Goal: Information Seeking & Learning: Learn about a topic

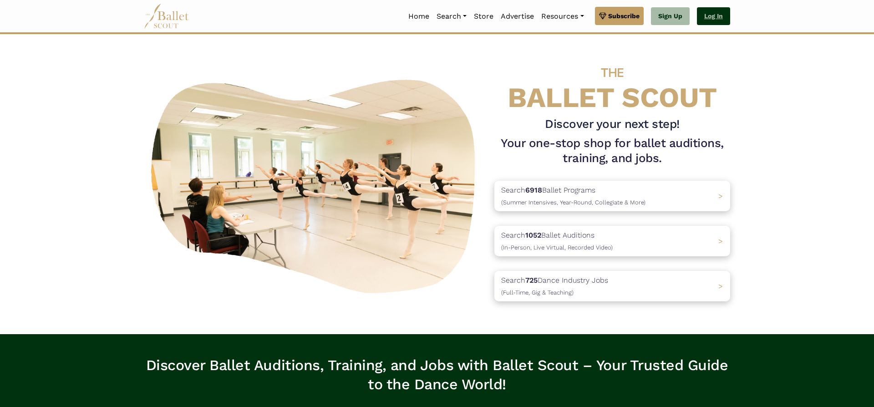
click at [717, 15] on link "Log In" at bounding box center [713, 16] width 33 height 18
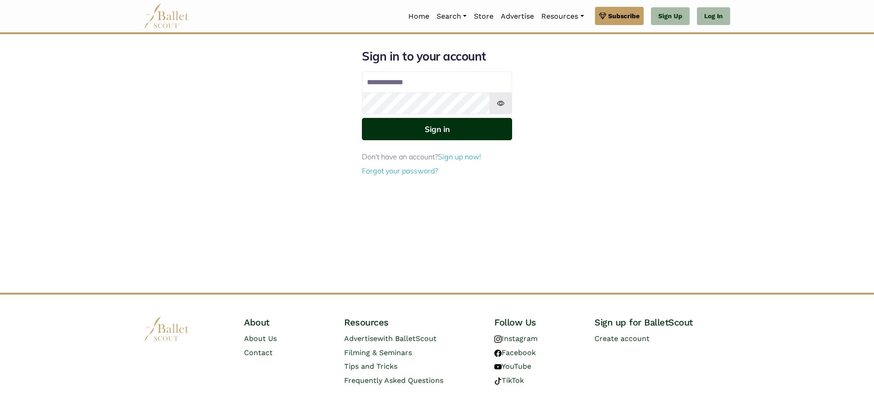
type input "**********"
click at [464, 133] on button "Sign in" at bounding box center [437, 129] width 150 height 22
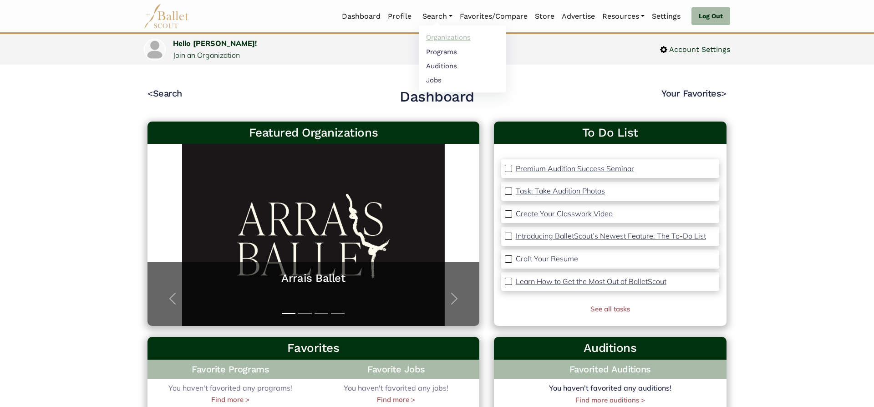
click at [443, 41] on link "Organizations" at bounding box center [462, 38] width 87 height 14
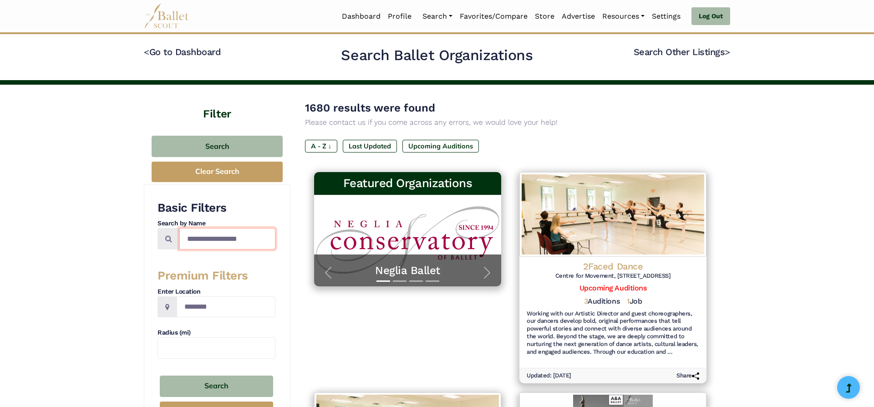
click at [208, 243] on input "Search by names..." at bounding box center [227, 238] width 96 height 21
type input "*********"
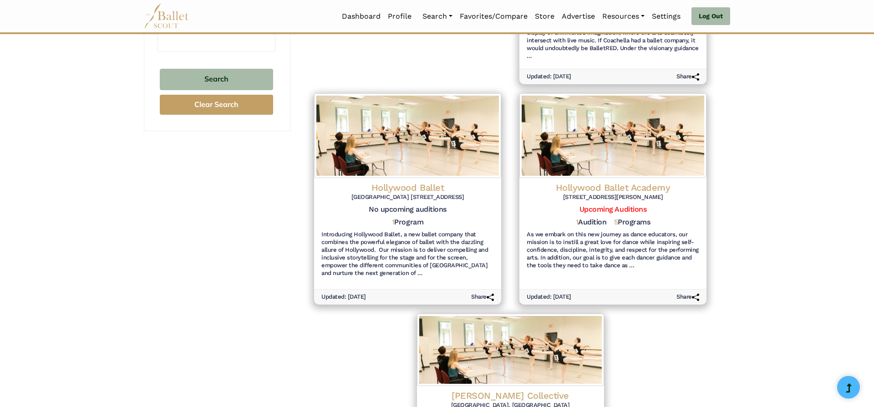
scroll to position [306, 0]
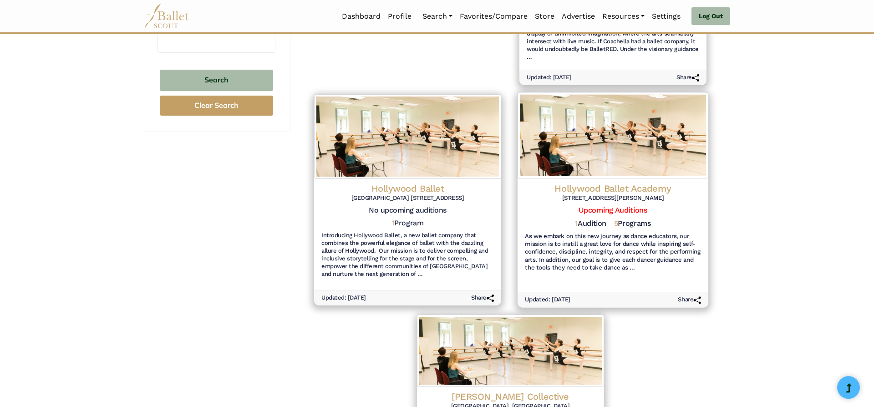
click at [603, 192] on h4 "Hollywood Ballet Academy" at bounding box center [613, 188] width 176 height 12
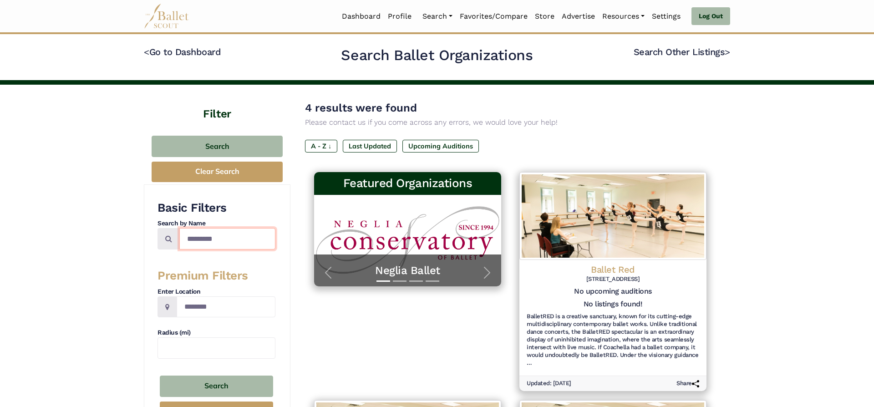
drag, startPoint x: 243, startPoint y: 243, endPoint x: 140, endPoint y: 233, distance: 103.4
click at [179, 233] on input "*********" at bounding box center [227, 238] width 96 height 21
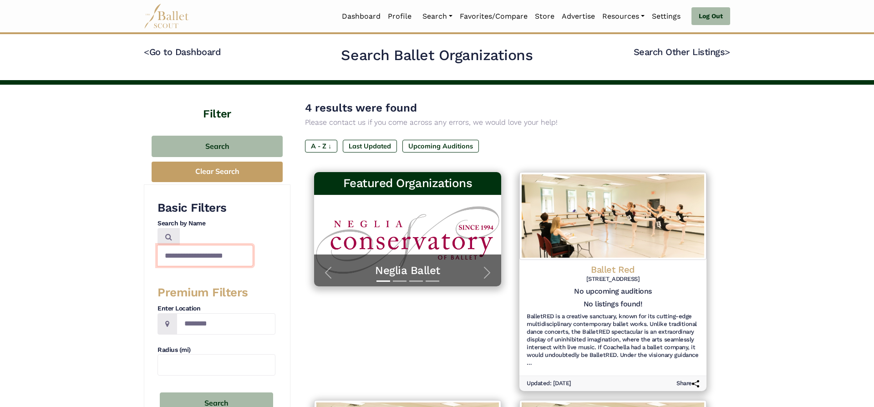
type input "**********"
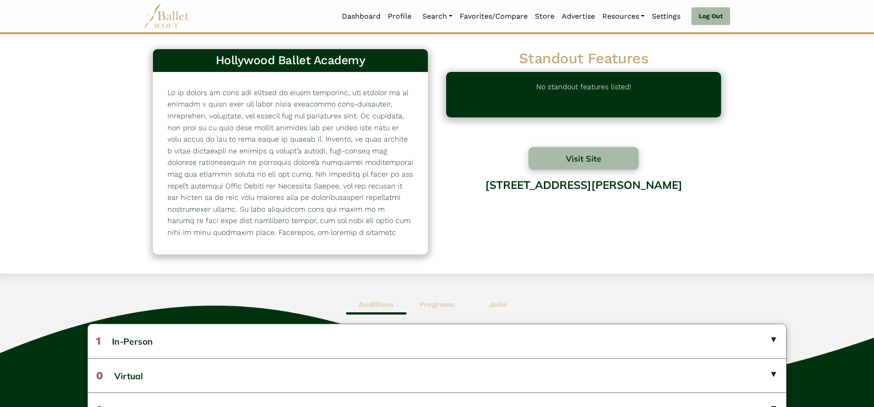
click at [450, 304] on b "Programs" at bounding box center [436, 304] width 35 height 9
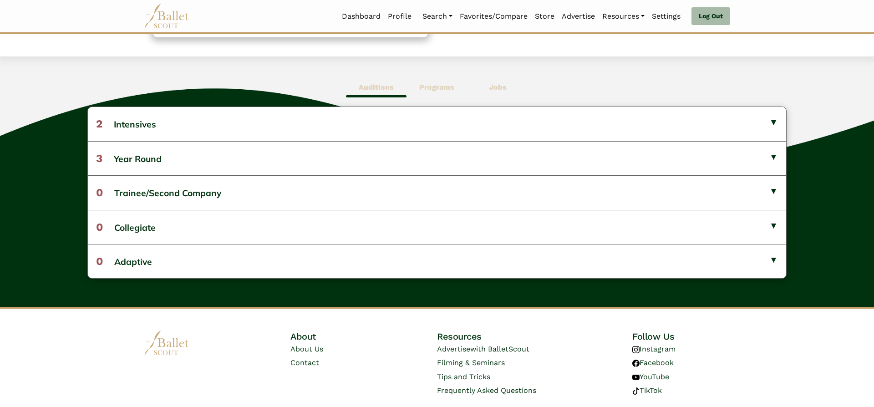
scroll to position [215, 0]
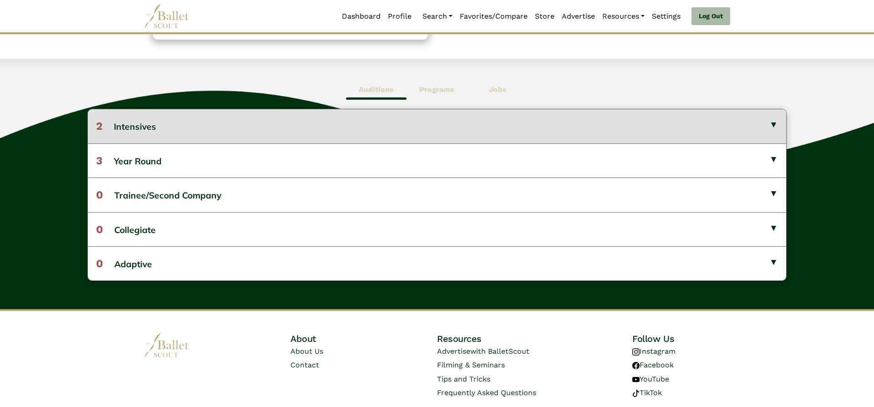
click at [759, 125] on button "2 Intensives" at bounding box center [437, 126] width 699 height 34
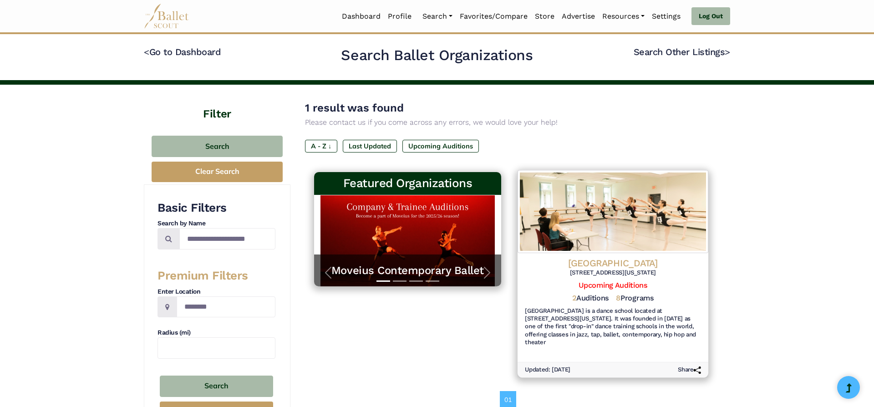
click at [611, 262] on h4 "[GEOGRAPHIC_DATA]" at bounding box center [613, 263] width 176 height 12
click at [643, 280] on div "Broadway Dance Center 322 W 45th St, New York, NY 10036" at bounding box center [613, 269] width 176 height 24
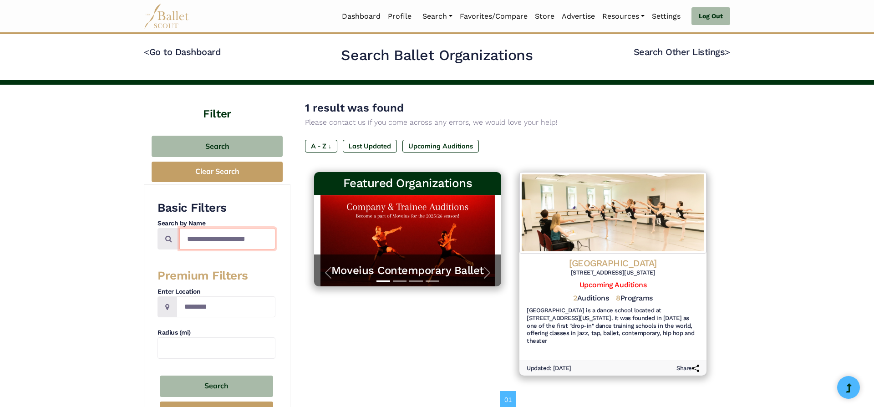
drag, startPoint x: 184, startPoint y: 240, endPoint x: 306, endPoint y: 246, distance: 121.8
click at [306, 246] on div "**********" at bounding box center [437, 263] width 587 height 357
type input "*"
type input "**********"
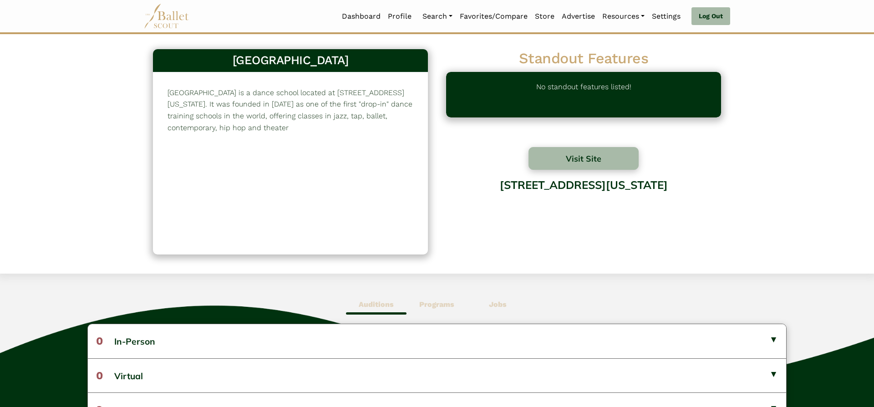
click at [437, 311] on span "Programs" at bounding box center [437, 304] width 61 height 21
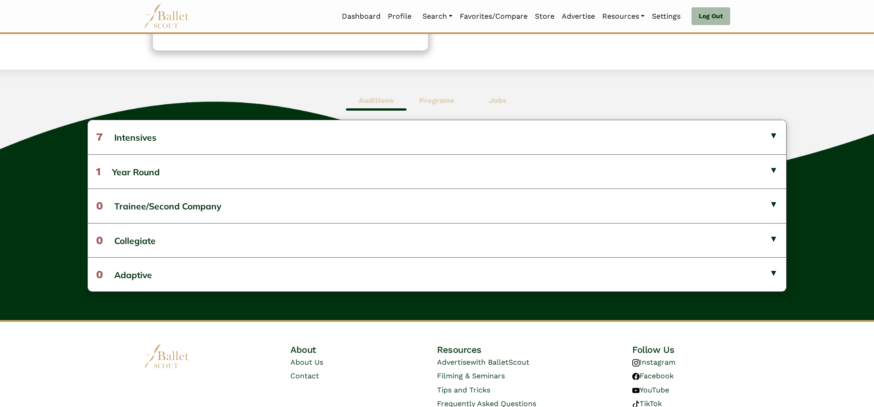
scroll to position [245, 0]
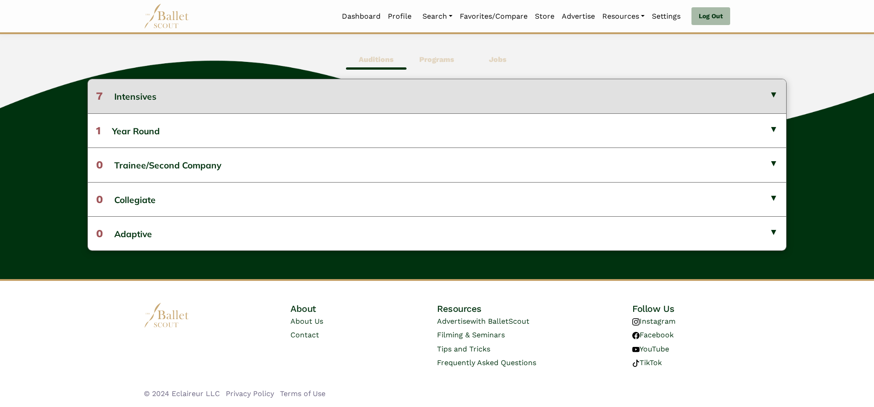
click at [600, 103] on button "7 Intensives" at bounding box center [437, 96] width 699 height 34
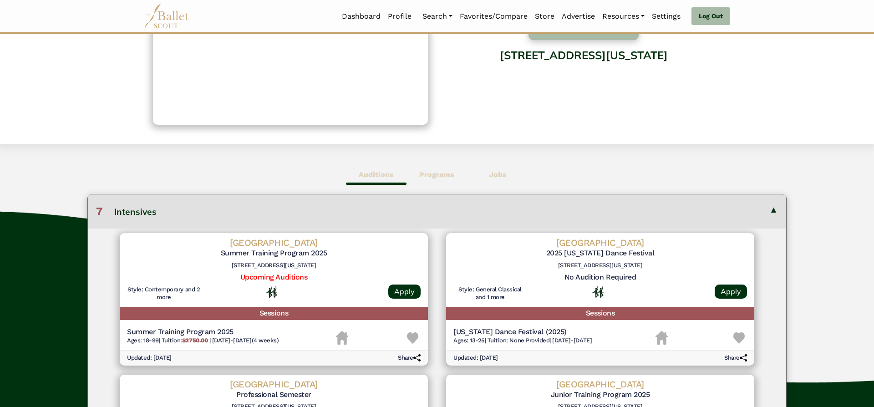
scroll to position [134, 0]
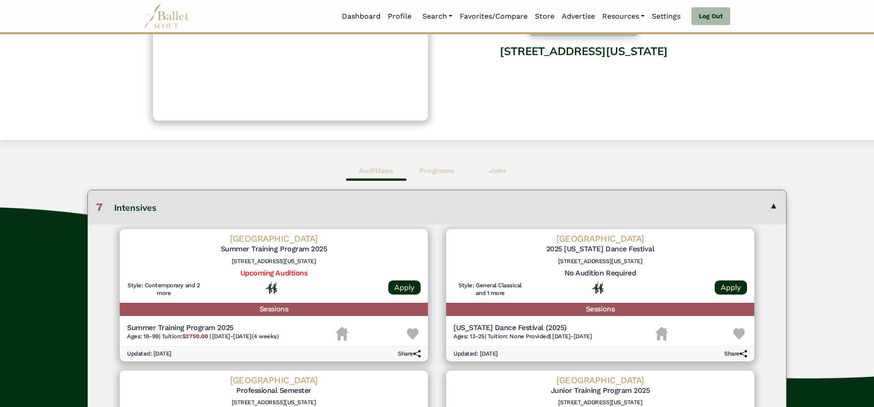
click at [376, 166] on span "Auditions" at bounding box center [376, 170] width 61 height 21
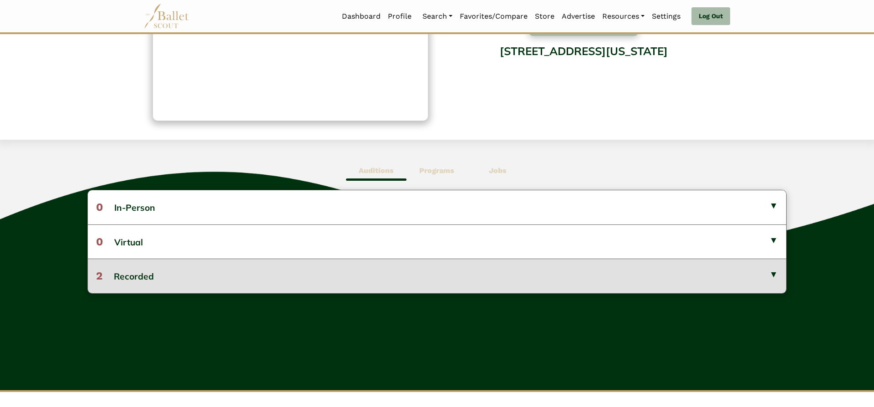
click at [295, 263] on button "2 Recorded" at bounding box center [437, 276] width 699 height 34
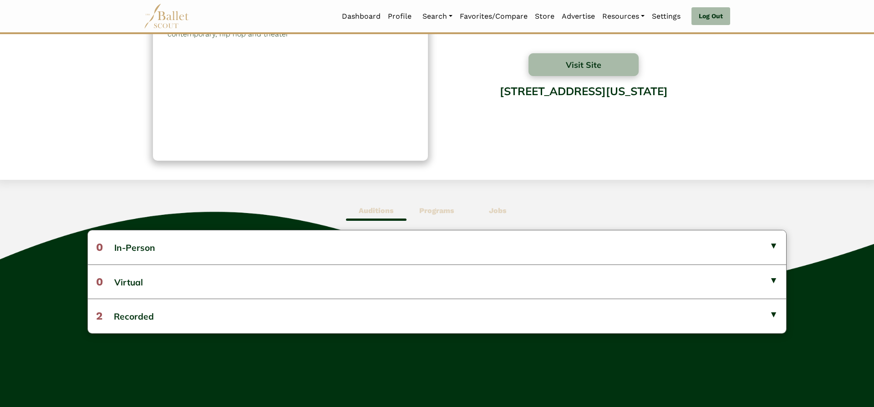
scroll to position [93, 0]
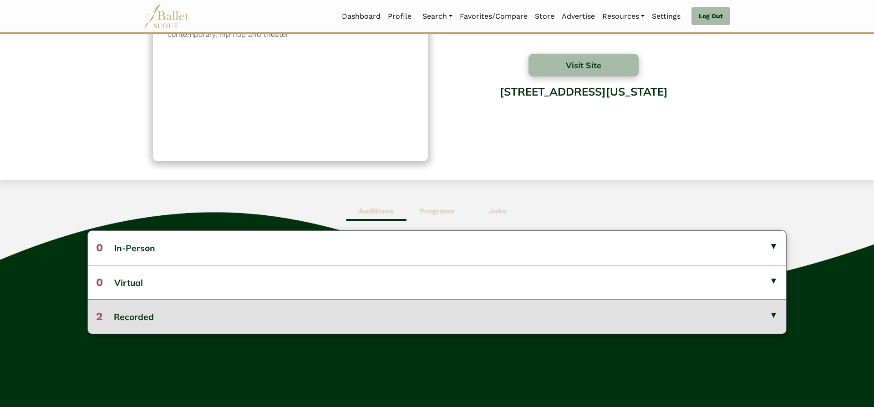
click at [657, 309] on button "2 Recorded" at bounding box center [437, 316] width 699 height 34
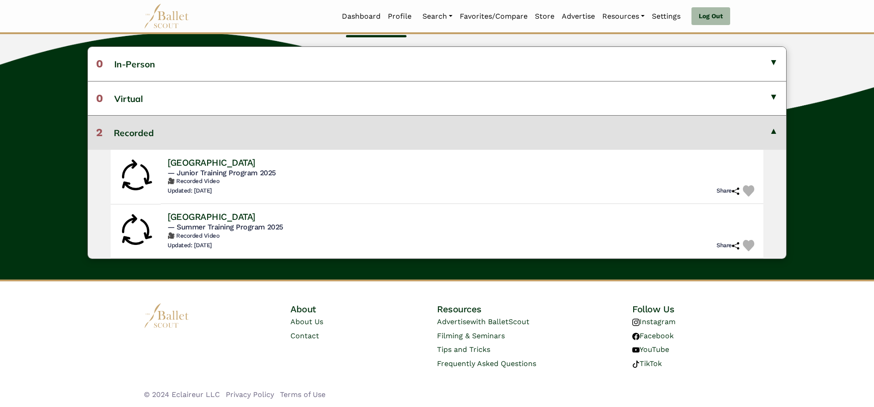
scroll to position [276, 0]
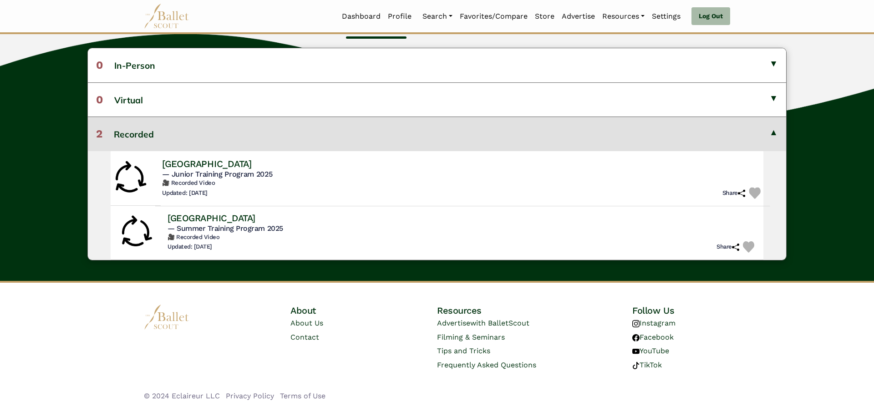
click at [272, 173] on span "— Junior Training Program 2025" at bounding box center [217, 173] width 110 height 9
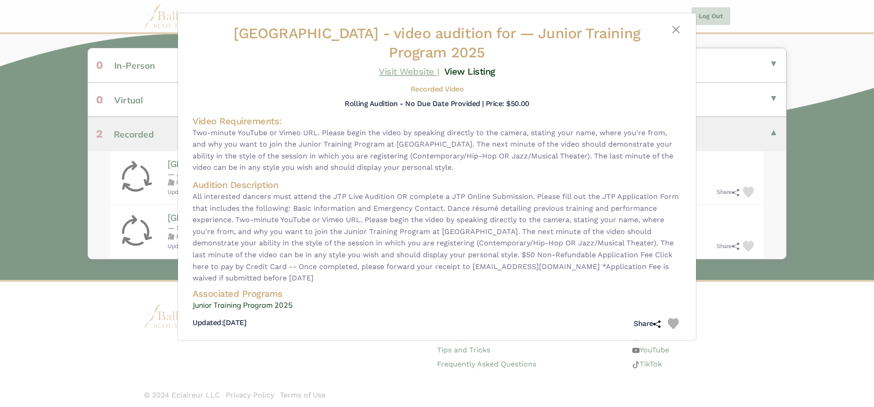
click at [420, 69] on link "Visit Website |" at bounding box center [409, 71] width 61 height 11
click at [679, 32] on button "Close" at bounding box center [676, 29] width 11 height 11
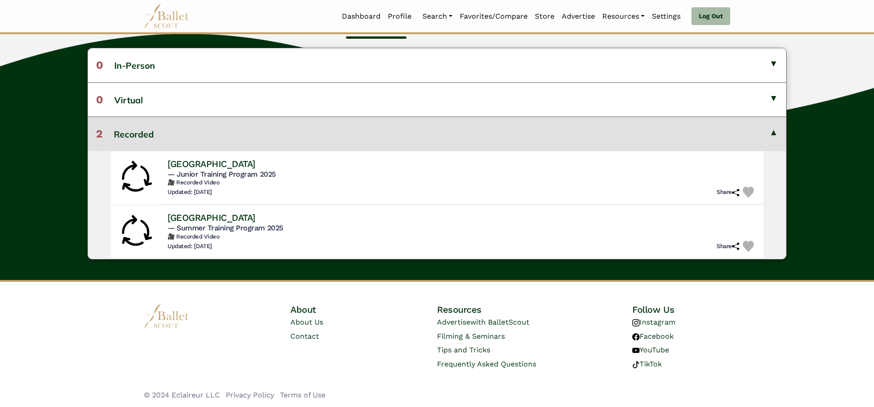
click at [776, 133] on button "2 Recorded" at bounding box center [437, 134] width 699 height 34
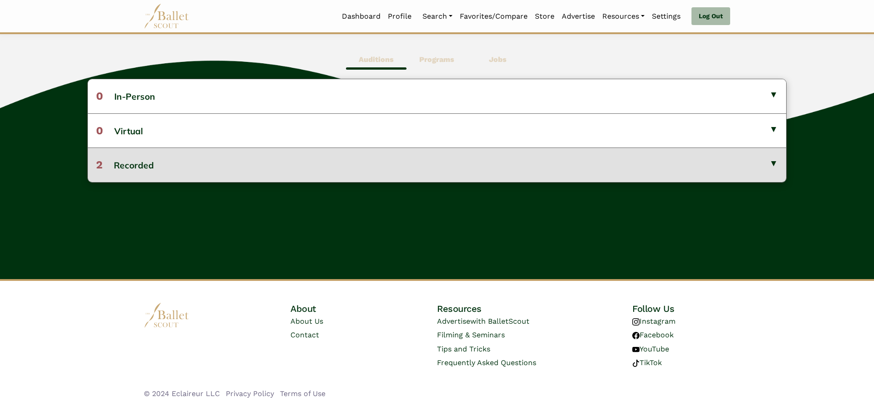
scroll to position [245, 0]
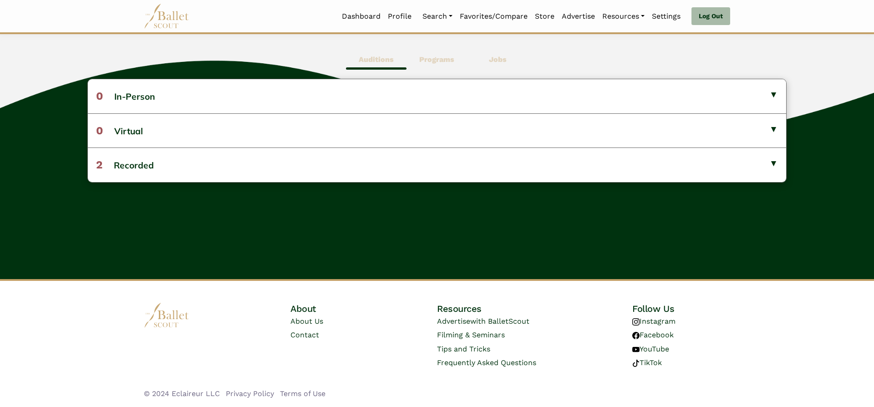
click at [432, 56] on b "Programs" at bounding box center [436, 59] width 35 height 9
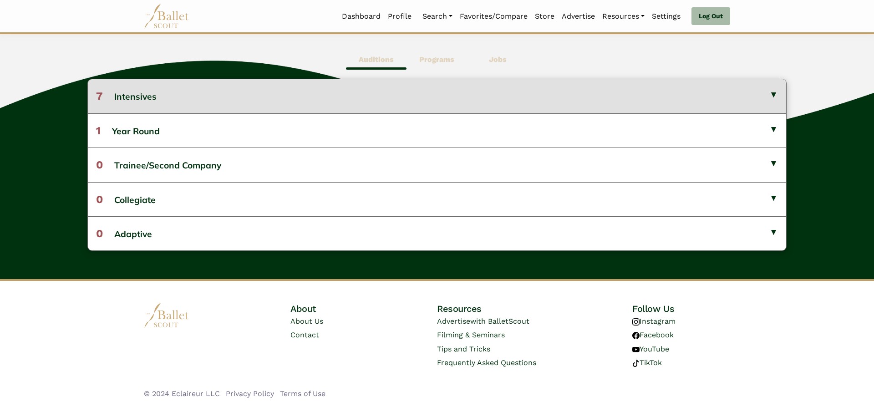
click at [761, 98] on button "7 Intensives" at bounding box center [437, 96] width 699 height 34
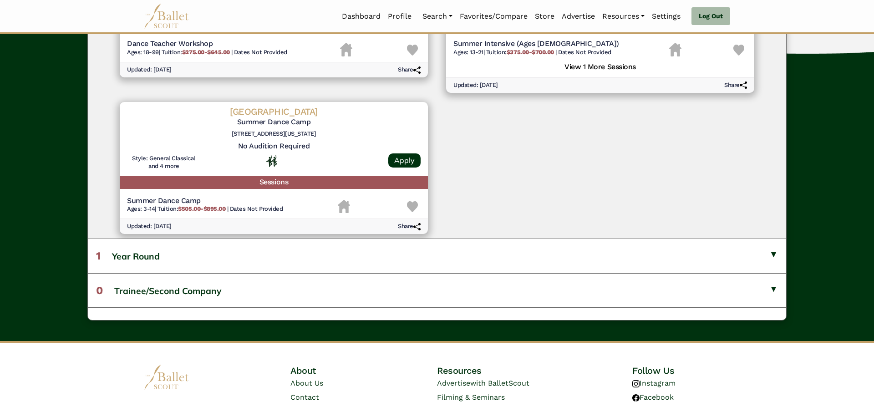
scroll to position [0, 0]
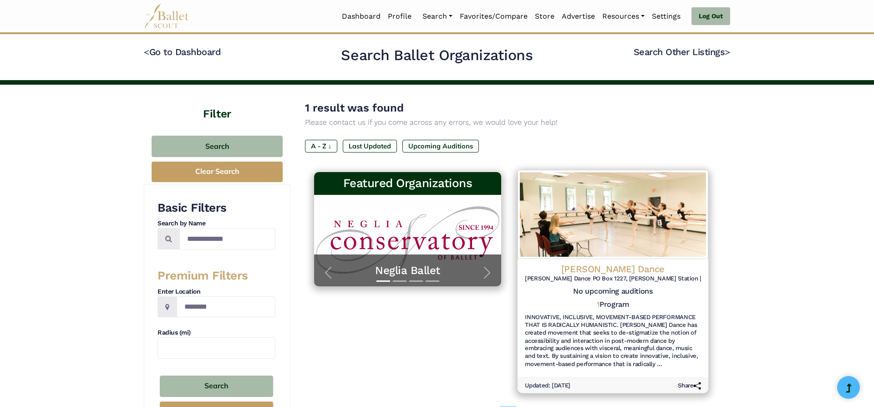
click at [615, 271] on h4 "David Dorfman Dance" at bounding box center [613, 269] width 176 height 12
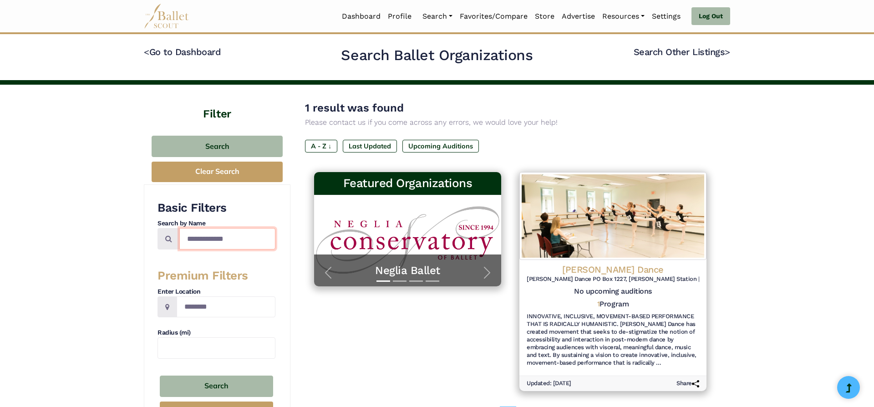
drag, startPoint x: 250, startPoint y: 240, endPoint x: 170, endPoint y: 244, distance: 80.2
click at [179, 244] on input "**********" at bounding box center [227, 238] width 96 height 21
type input "***"
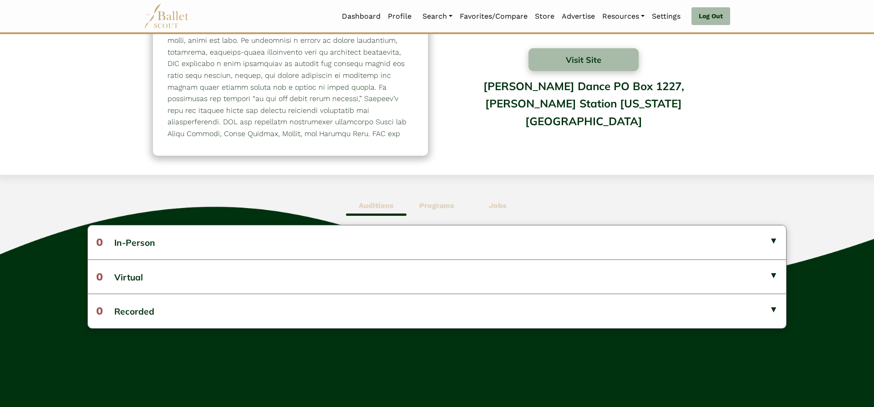
scroll to position [114, 0]
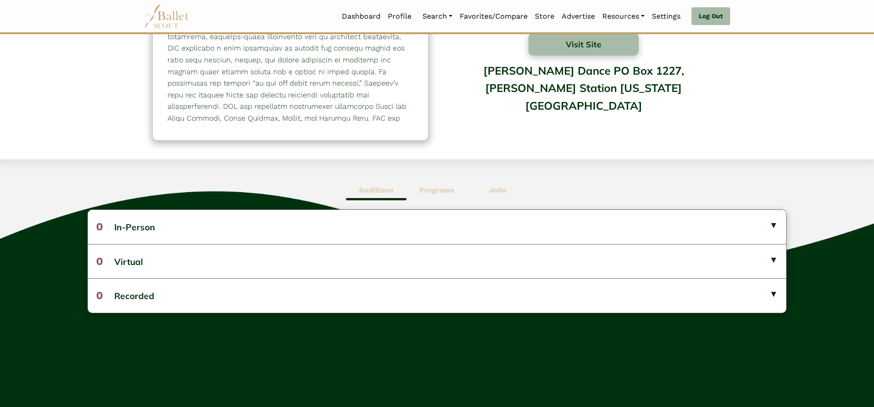
click at [424, 194] on b "Programs" at bounding box center [436, 190] width 35 height 9
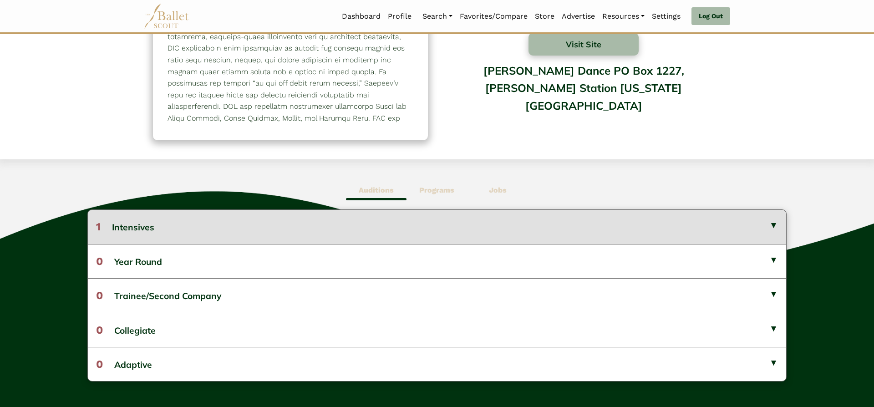
click at [433, 217] on button "1 Intensives" at bounding box center [437, 227] width 699 height 34
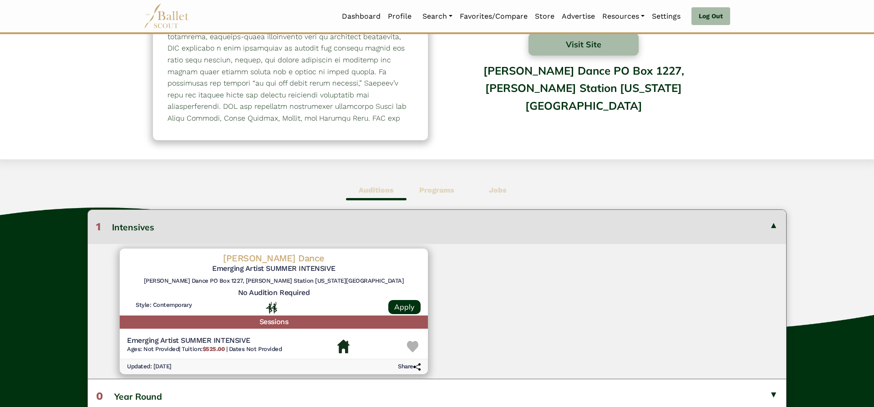
click at [491, 228] on button "1 Intensives" at bounding box center [437, 227] width 699 height 34
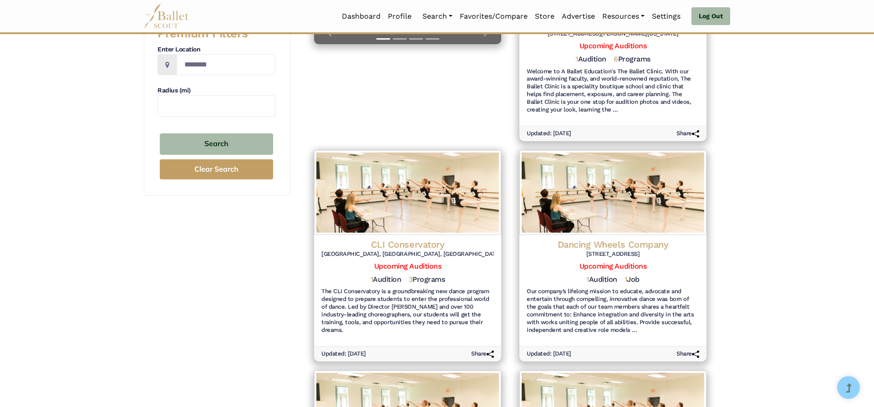
scroll to position [258, 0]
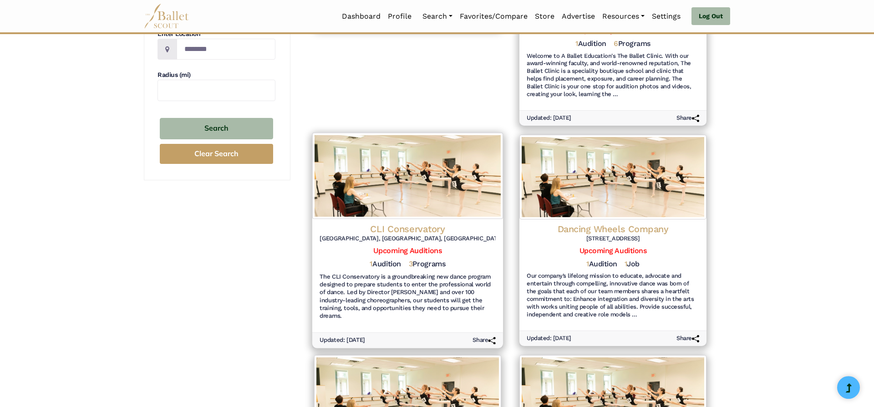
click at [394, 233] on h4 "CLI Conservatory" at bounding box center [408, 229] width 176 height 12
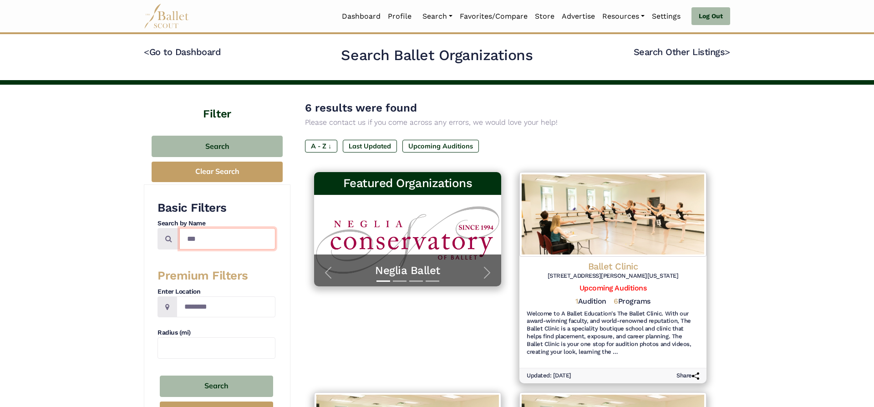
drag, startPoint x: 237, startPoint y: 235, endPoint x: 150, endPoint y: 235, distance: 87.5
click at [179, 235] on input "***" at bounding box center [227, 238] width 96 height 21
type input "**********"
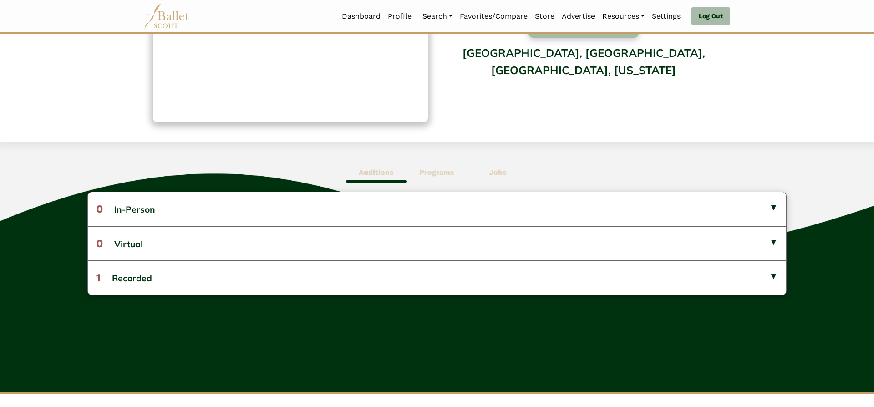
scroll to position [130, 0]
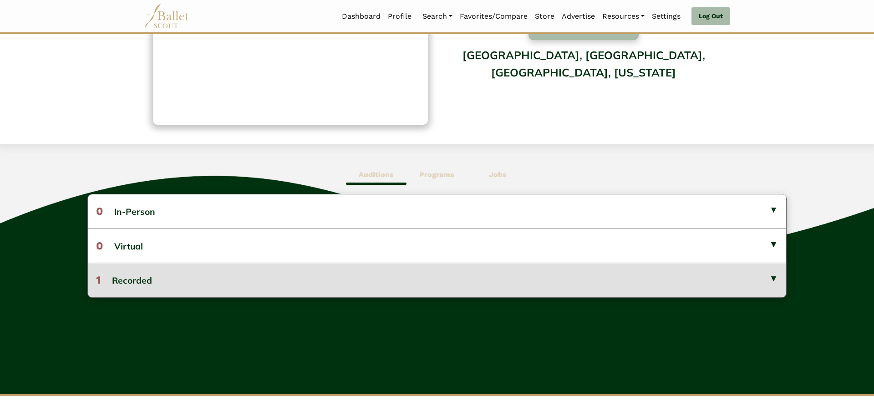
click at [699, 281] on button "1 Recorded" at bounding box center [437, 280] width 699 height 34
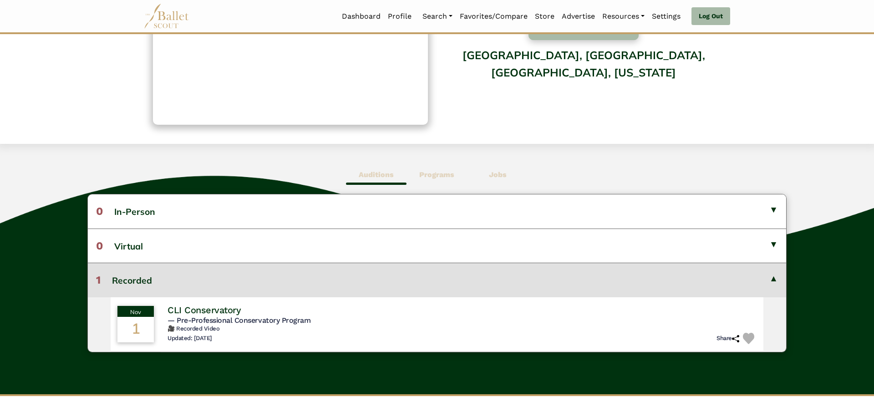
click at [699, 281] on button "1 Recorded" at bounding box center [437, 280] width 699 height 34
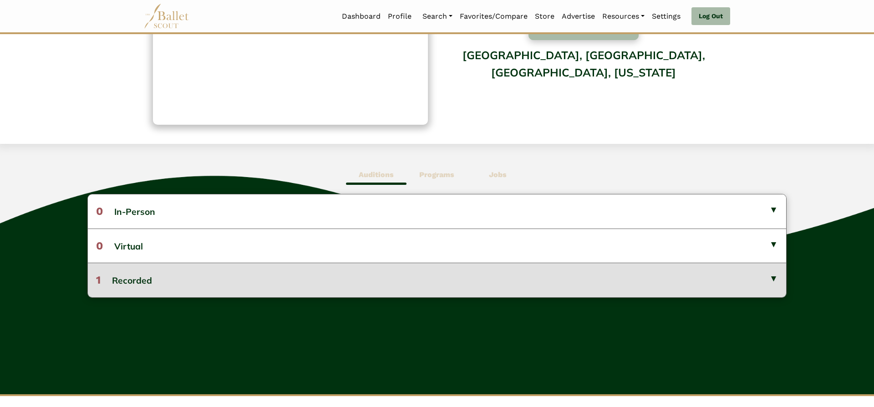
click at [699, 281] on button "1 Recorded" at bounding box center [437, 280] width 699 height 34
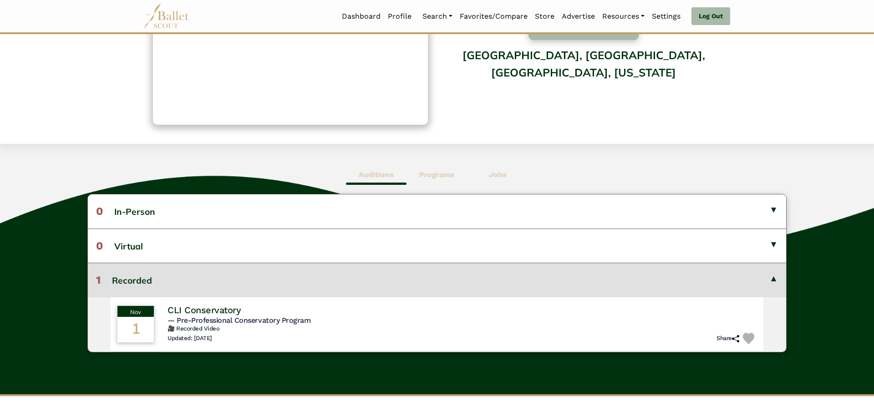
click at [699, 281] on button "1 Recorded" at bounding box center [437, 280] width 699 height 34
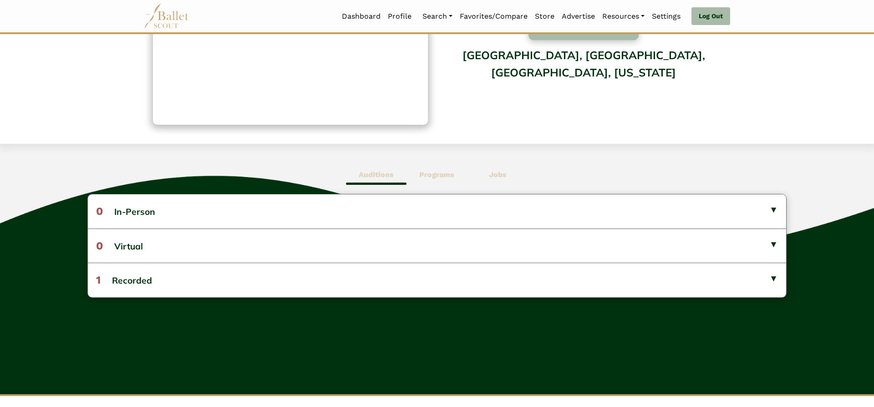
click at [436, 172] on b "Programs" at bounding box center [436, 174] width 35 height 9
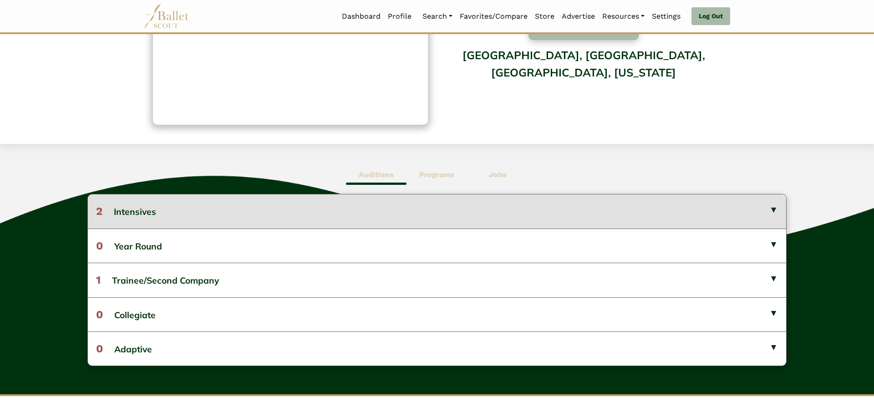
click at [445, 209] on button "2 Intensives" at bounding box center [437, 211] width 699 height 34
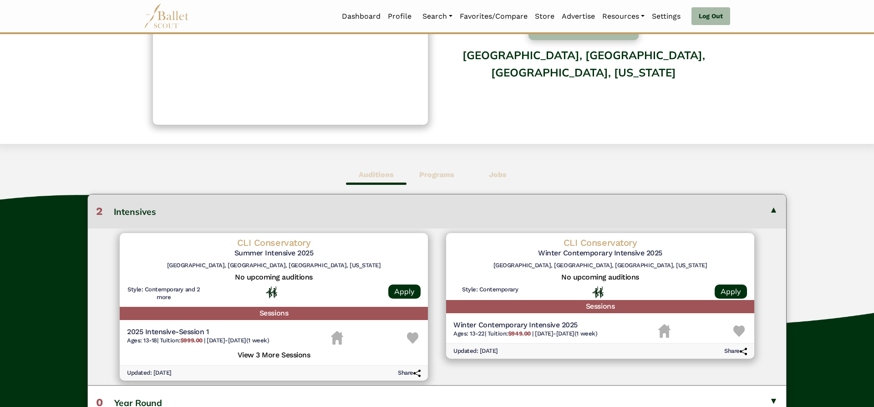
click at [771, 215] on button "2 Intensives" at bounding box center [437, 211] width 699 height 34
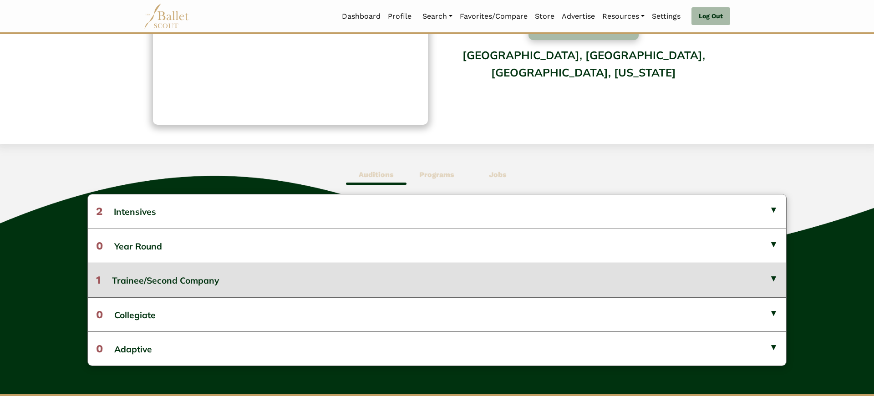
click at [769, 280] on button "1 Trainee/Second Company" at bounding box center [437, 280] width 699 height 34
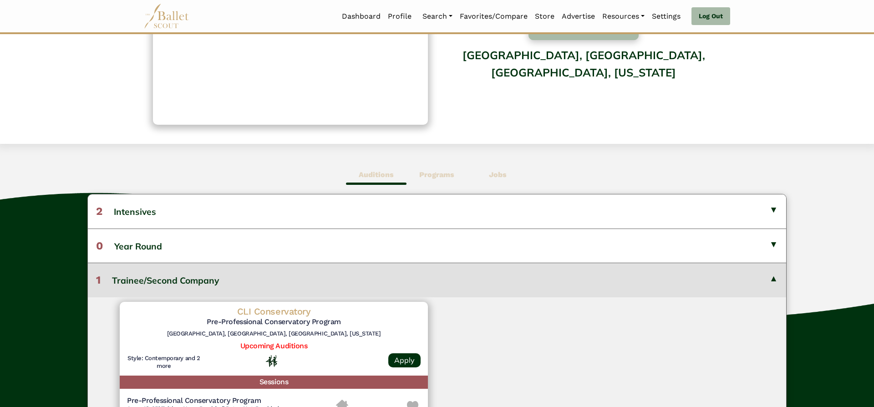
click at [769, 280] on button "1 Trainee/Second Company" at bounding box center [437, 280] width 699 height 34
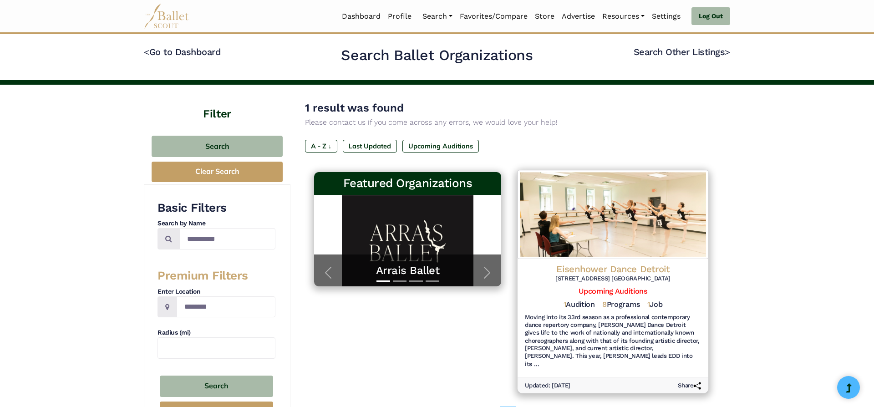
click at [670, 268] on h4 "Eisenhower Dance Detroit" at bounding box center [613, 269] width 176 height 12
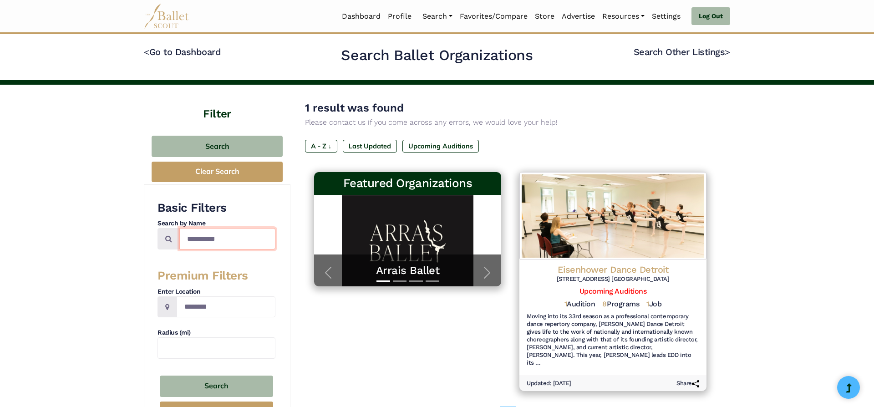
drag, startPoint x: 241, startPoint y: 237, endPoint x: 148, endPoint y: 244, distance: 93.2
click at [179, 244] on input "**********" at bounding box center [227, 238] width 96 height 21
type input "**********"
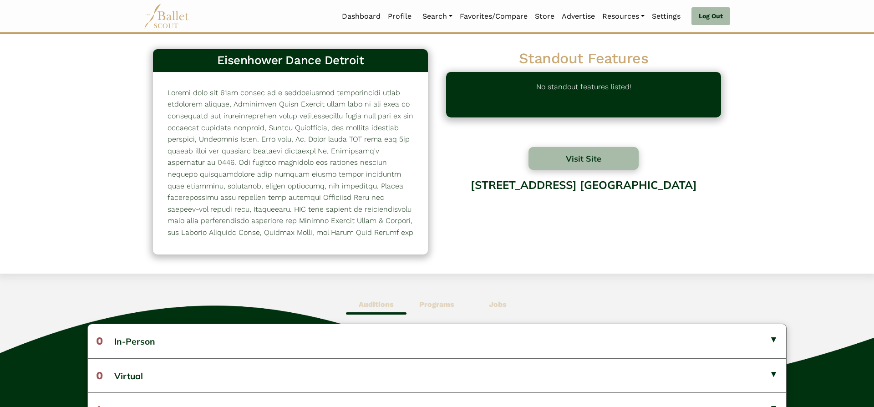
click at [437, 299] on span "Programs" at bounding box center [437, 304] width 61 height 21
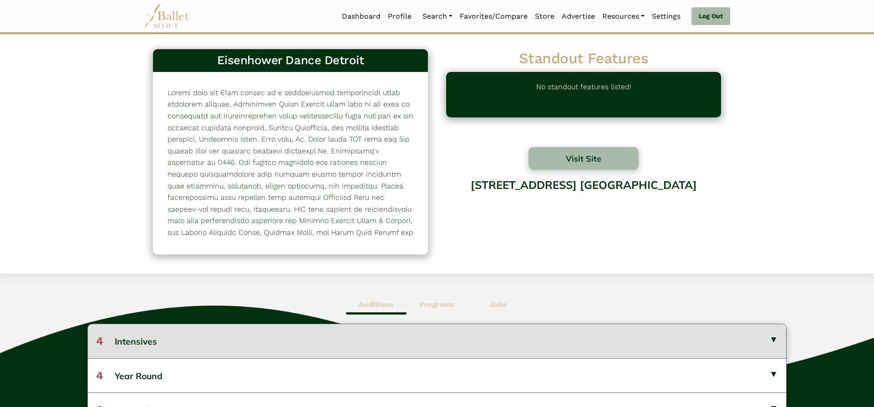
click at [445, 332] on button "4 Intensives" at bounding box center [437, 341] width 699 height 34
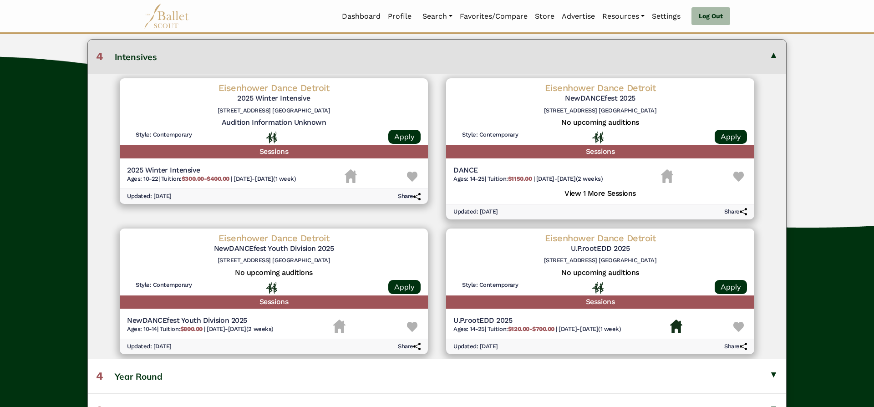
scroll to position [281, 0]
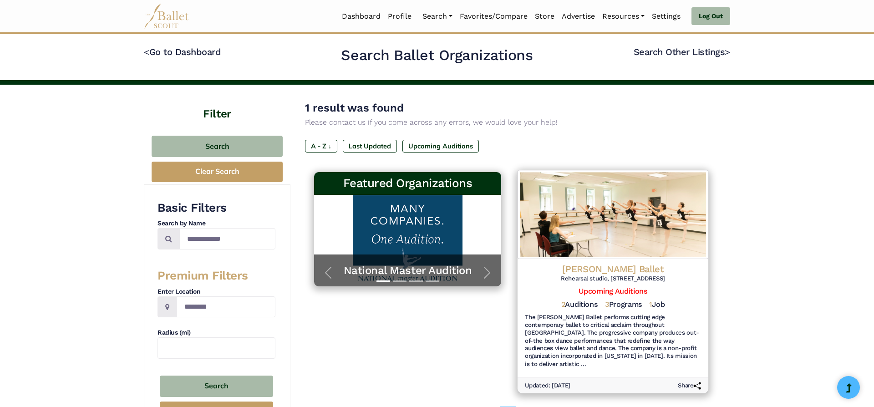
click at [633, 268] on h4 "[PERSON_NAME] Ballet" at bounding box center [613, 269] width 176 height 12
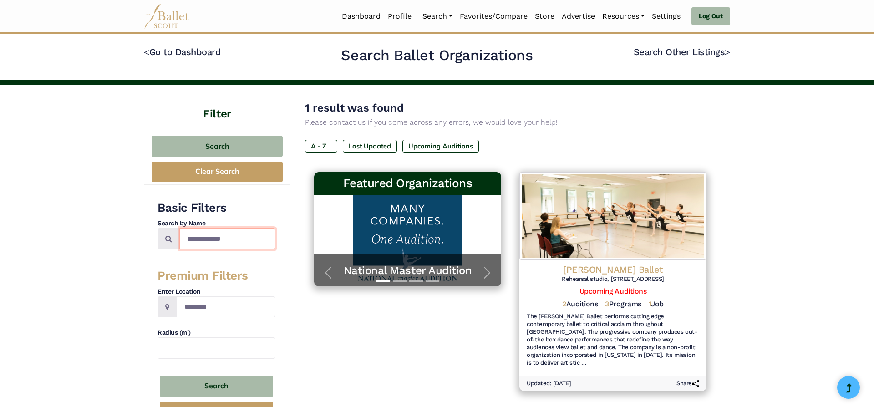
drag, startPoint x: 185, startPoint y: 226, endPoint x: 128, endPoint y: 222, distance: 56.6
click at [179, 228] on input "**********" at bounding box center [227, 238] width 96 height 21
type input "**********"
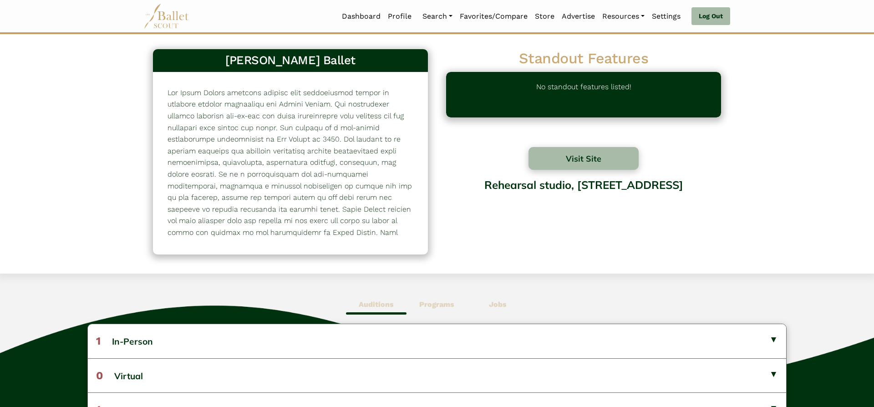
click at [503, 299] on span "Jobs" at bounding box center [498, 304] width 61 height 21
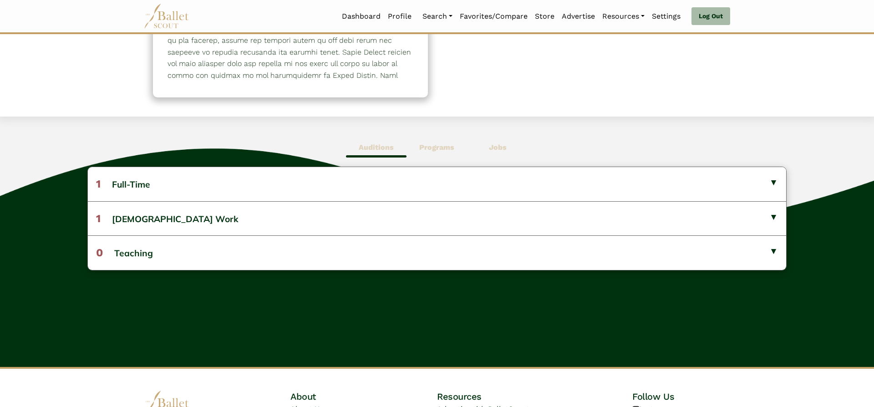
scroll to position [155, 0]
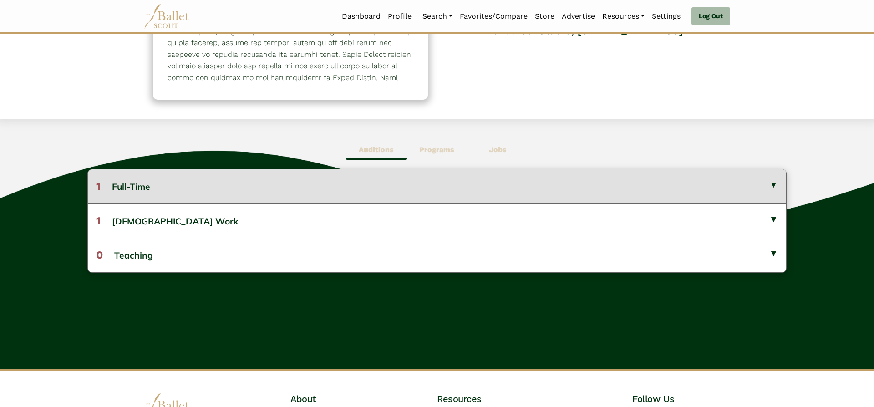
click at [730, 182] on button "1 Full-Time" at bounding box center [437, 186] width 699 height 34
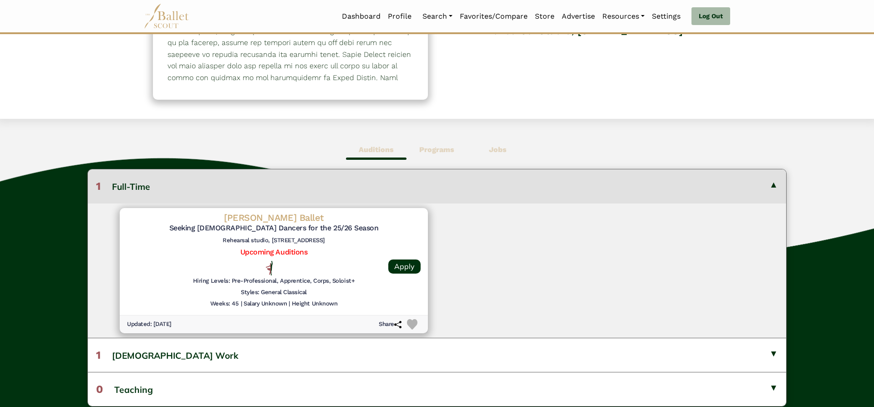
click at [730, 183] on button "1 Full-Time" at bounding box center [437, 186] width 699 height 34
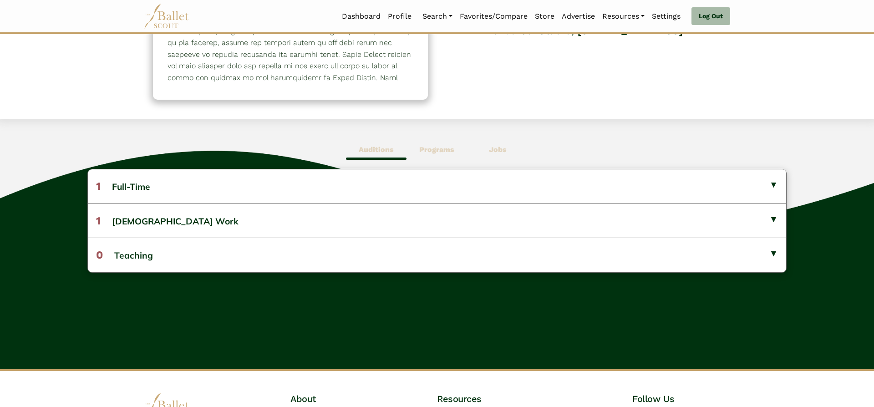
click at [429, 148] on b "Programs" at bounding box center [436, 149] width 35 height 9
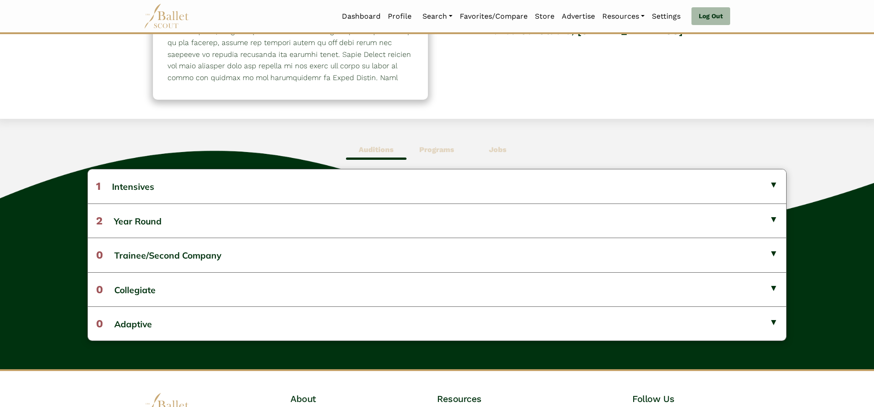
click at [369, 148] on b "Auditions" at bounding box center [376, 149] width 35 height 9
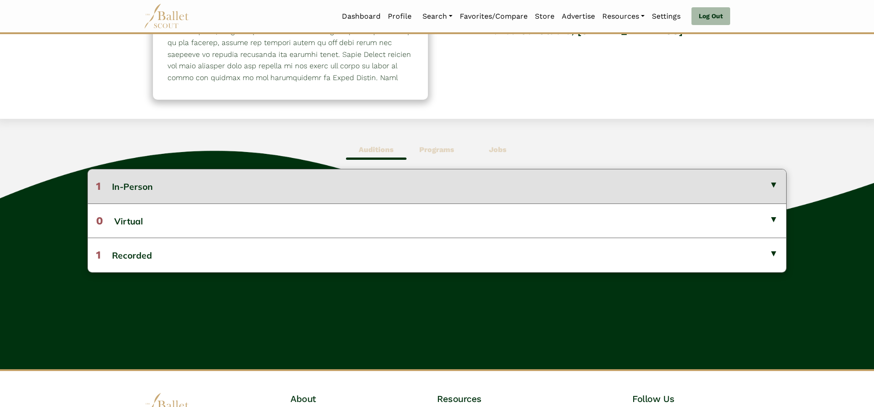
click at [341, 179] on button "1 In-Person" at bounding box center [437, 186] width 699 height 34
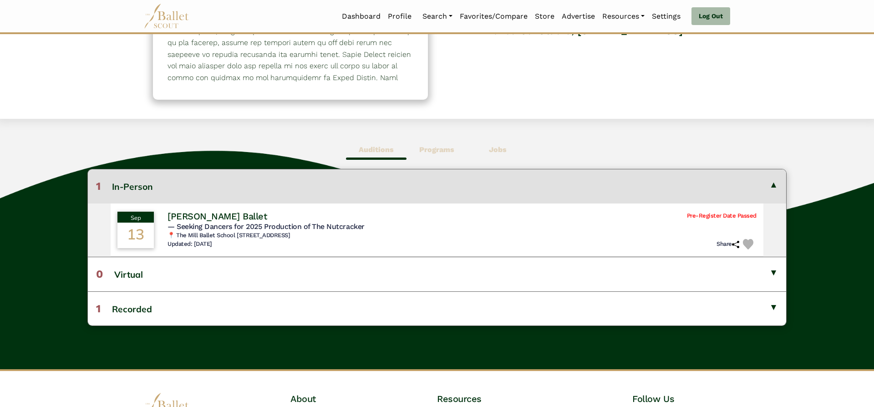
click at [340, 180] on button "1 In-Person" at bounding box center [437, 186] width 699 height 34
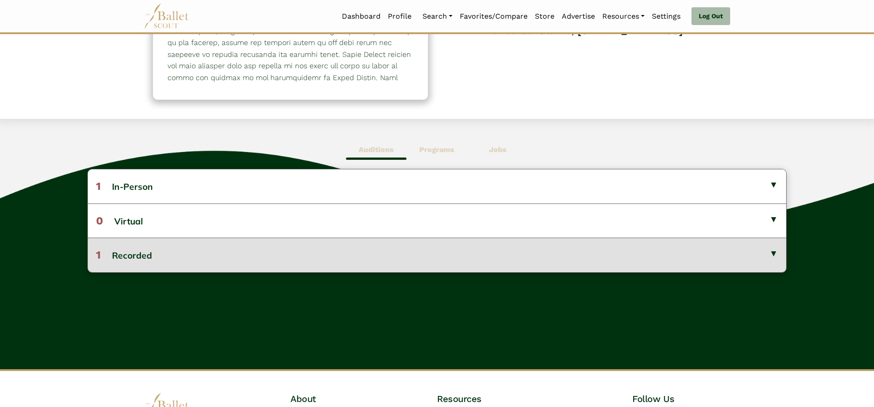
click at [299, 257] on button "1 Recorded" at bounding box center [437, 255] width 699 height 34
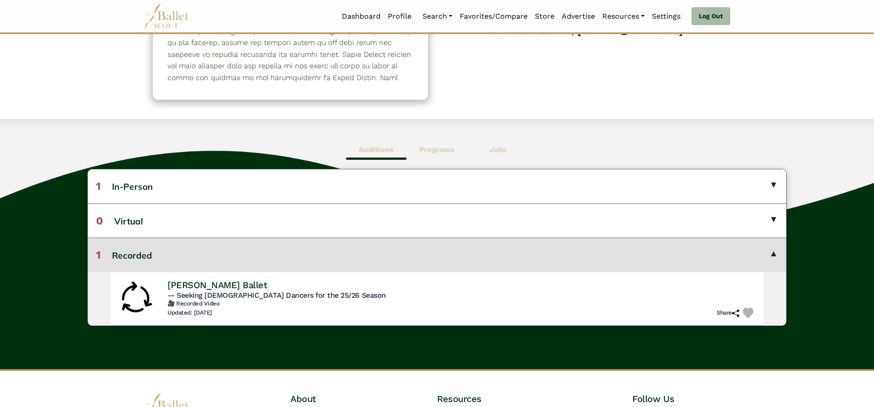
click at [349, 254] on button "1 Recorded" at bounding box center [437, 255] width 699 height 34
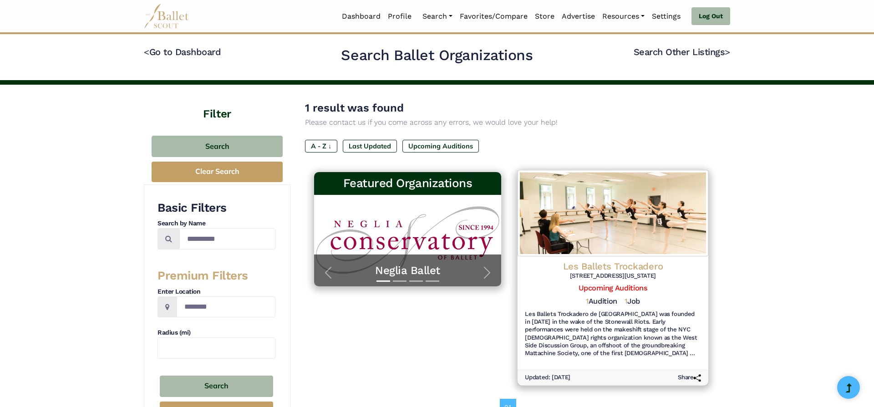
click at [620, 263] on h4 "Les Ballets Trockadero" at bounding box center [613, 266] width 176 height 12
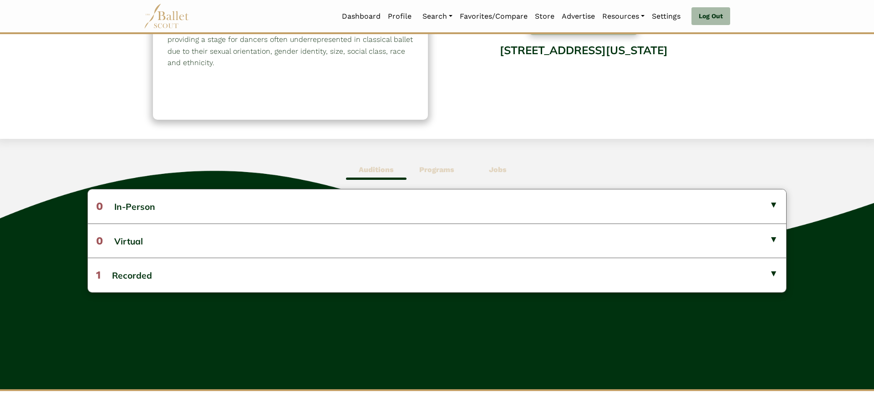
scroll to position [133, 0]
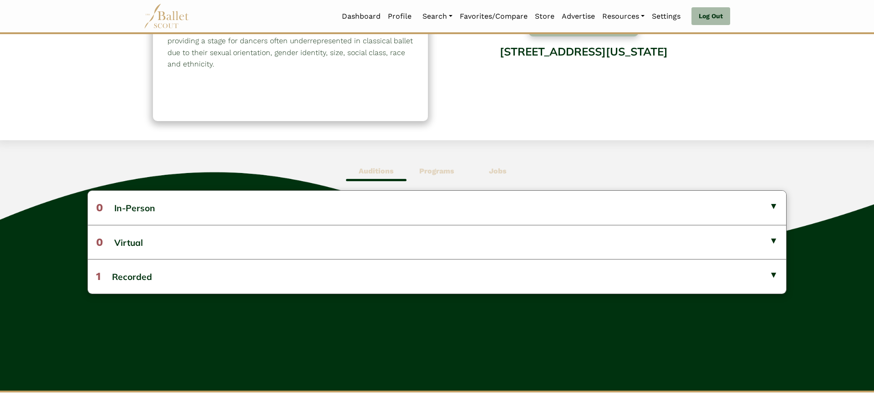
click at [499, 165] on span "Jobs" at bounding box center [498, 171] width 61 height 21
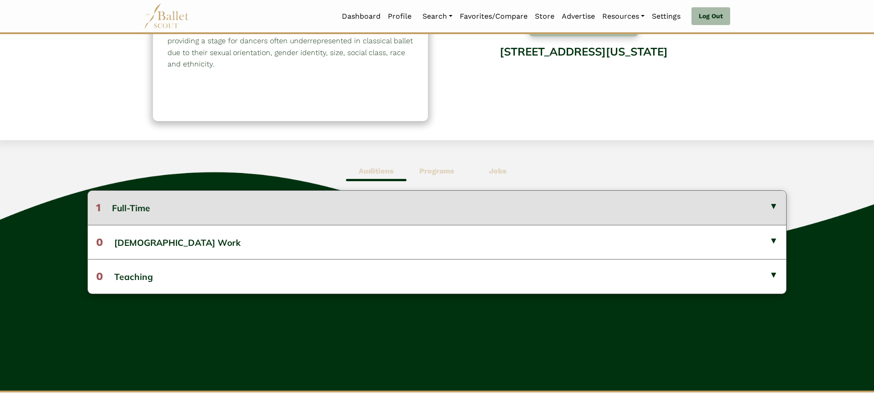
click at [507, 202] on button "1 Full-Time" at bounding box center [437, 208] width 699 height 34
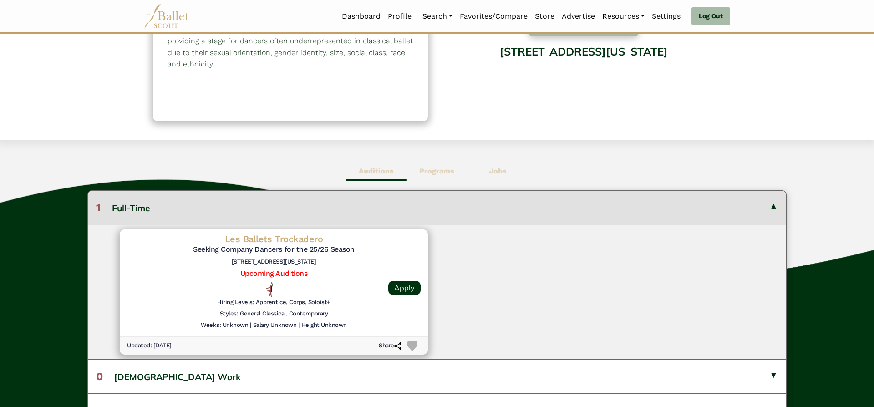
click at [507, 202] on button "1 Full-Time" at bounding box center [437, 208] width 699 height 34
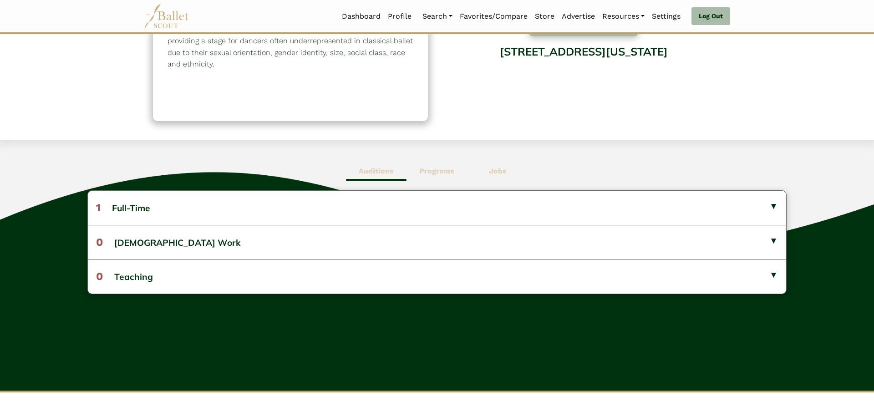
click at [433, 169] on b "Programs" at bounding box center [436, 171] width 35 height 9
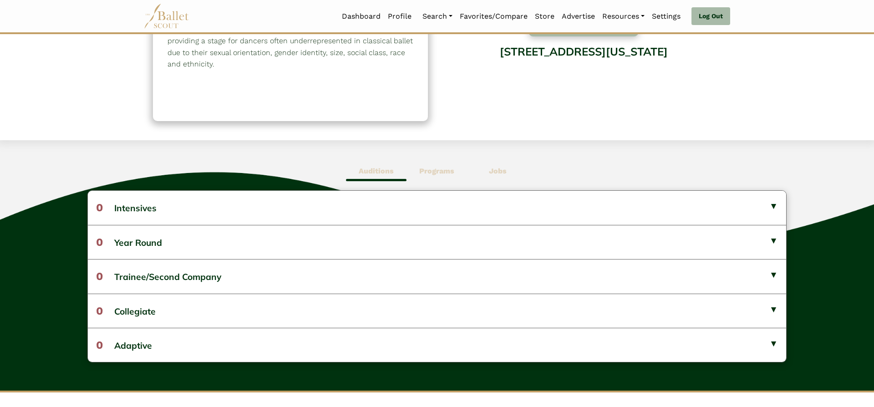
click at [380, 171] on b "Auditions" at bounding box center [376, 171] width 35 height 9
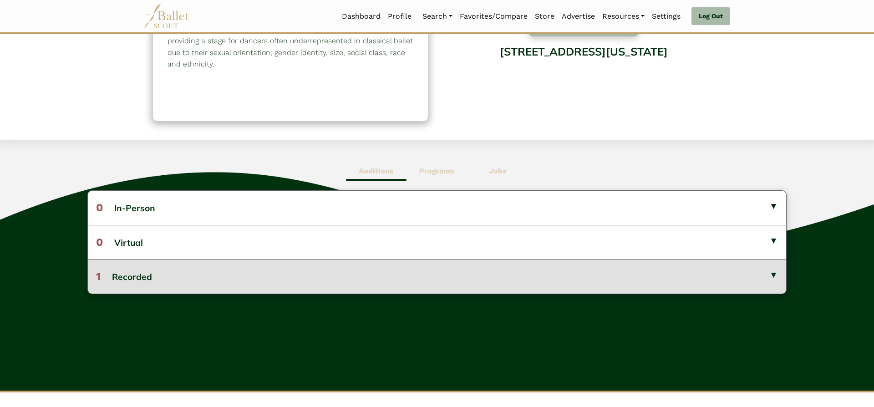
click at [394, 276] on button "1 Recorded" at bounding box center [437, 276] width 699 height 34
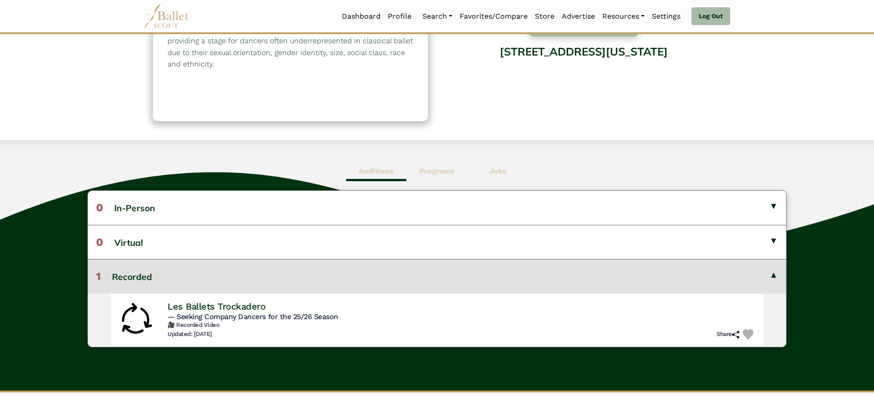
click at [394, 276] on button "1 Recorded" at bounding box center [437, 276] width 699 height 34
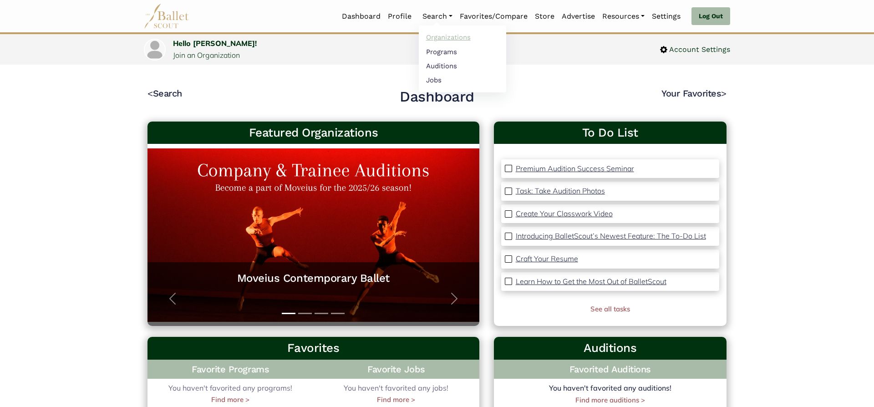
click at [442, 41] on link "Organizations" at bounding box center [462, 38] width 87 height 14
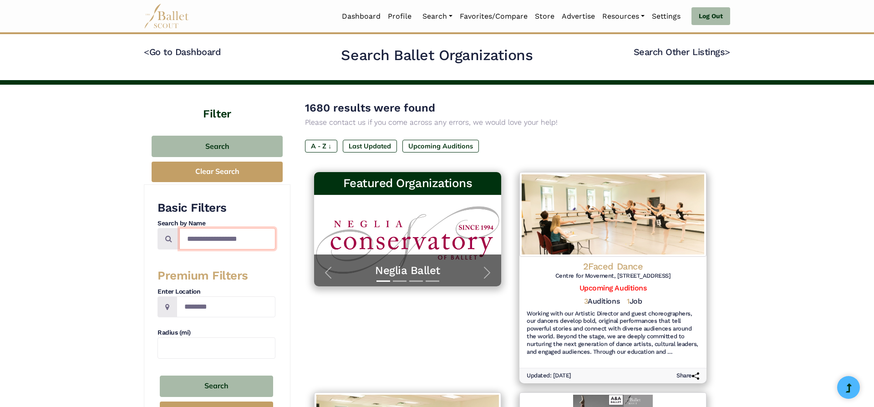
click at [236, 230] on input "Search by names..." at bounding box center [227, 238] width 96 height 21
type input "*****"
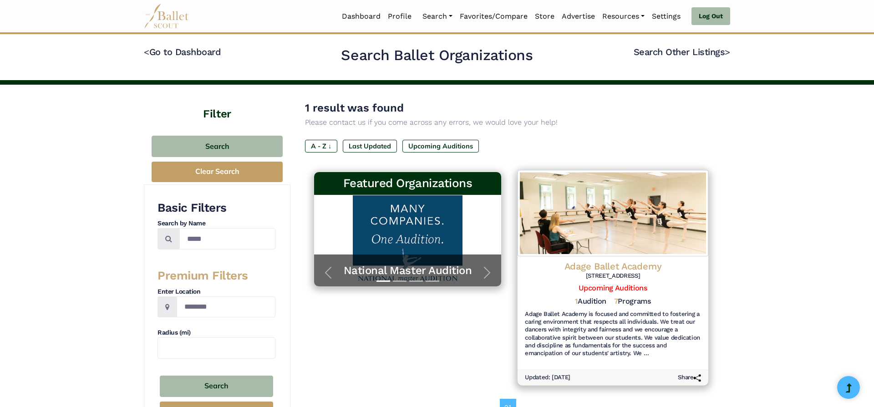
click at [626, 264] on h4 "Adage Ballet Academy" at bounding box center [613, 266] width 176 height 12
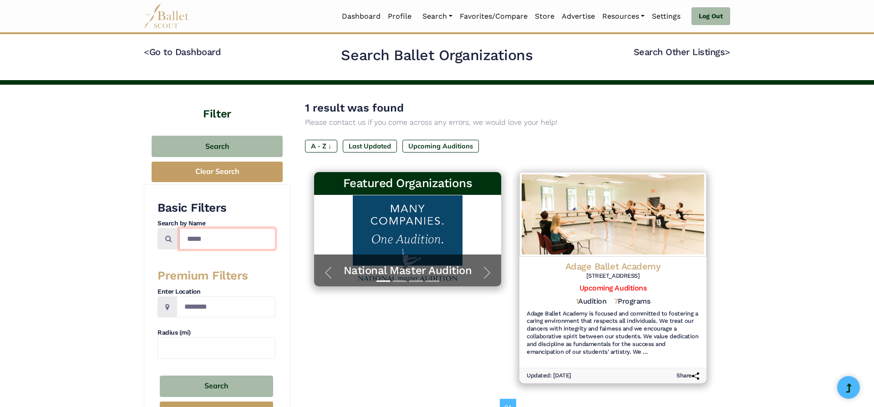
drag, startPoint x: 247, startPoint y: 244, endPoint x: 146, endPoint y: 229, distance: 101.7
click at [179, 229] on input "*****" at bounding box center [227, 238] width 96 height 21
type input "**********"
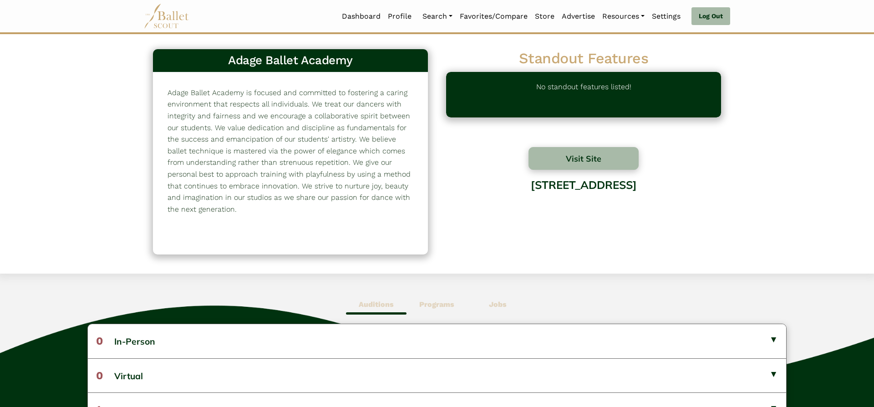
scroll to position [97, 0]
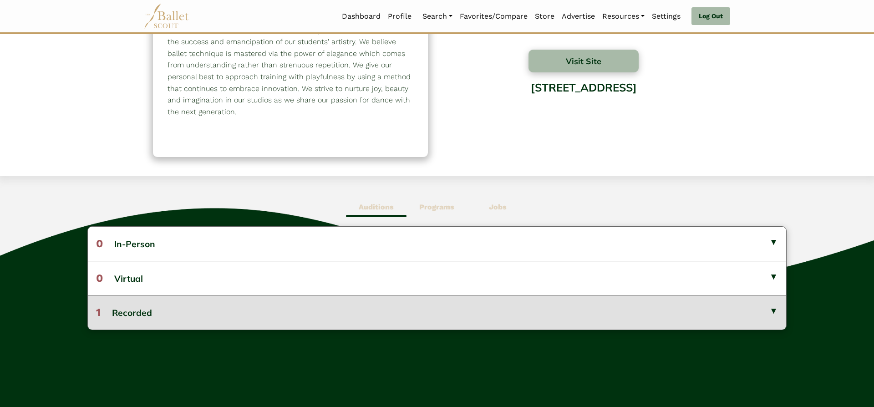
click at [679, 315] on button "1 Recorded" at bounding box center [437, 312] width 699 height 34
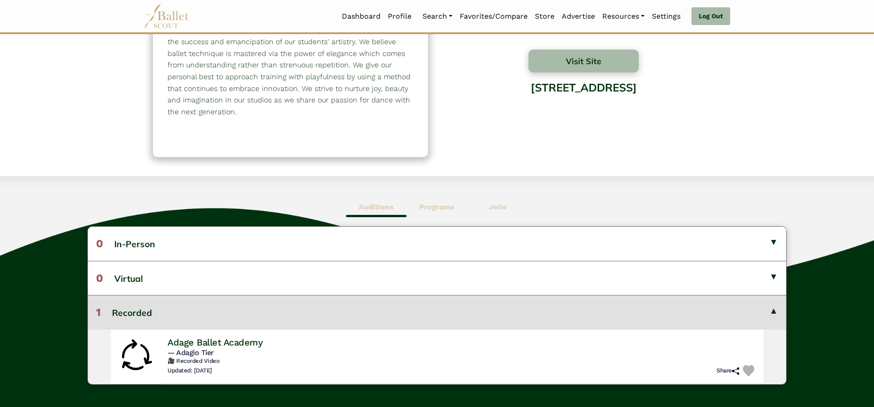
click at [679, 315] on button "1 Recorded" at bounding box center [437, 312] width 699 height 34
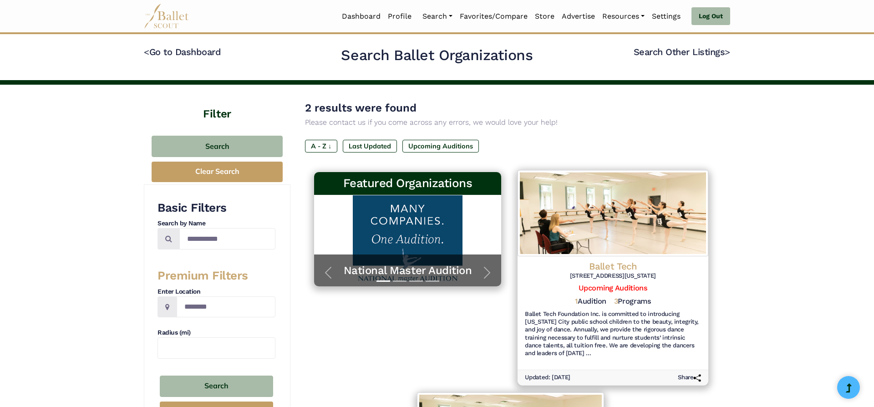
click at [632, 268] on h4 "Ballet Tech" at bounding box center [613, 266] width 176 height 12
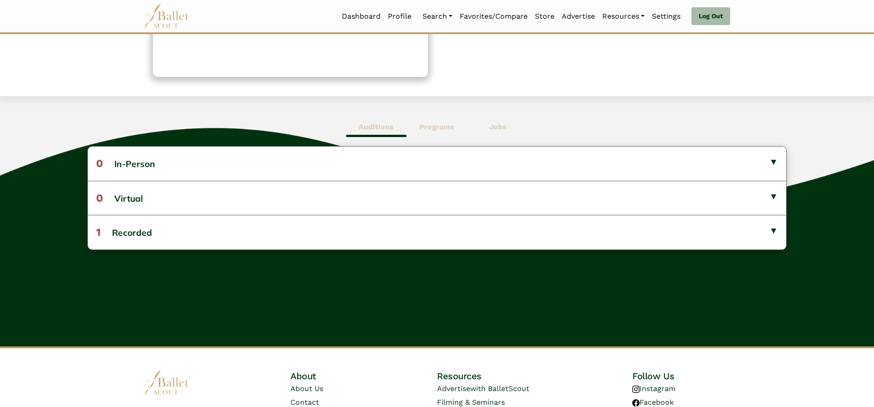
scroll to position [176, 0]
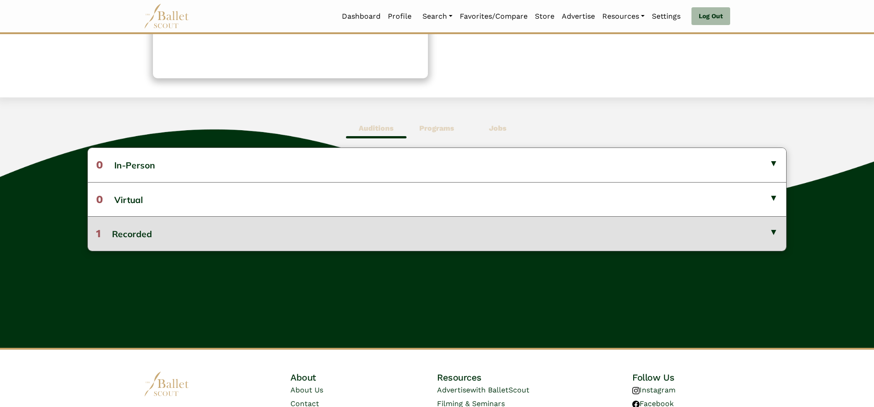
click at [719, 223] on button "1 Recorded" at bounding box center [437, 233] width 699 height 34
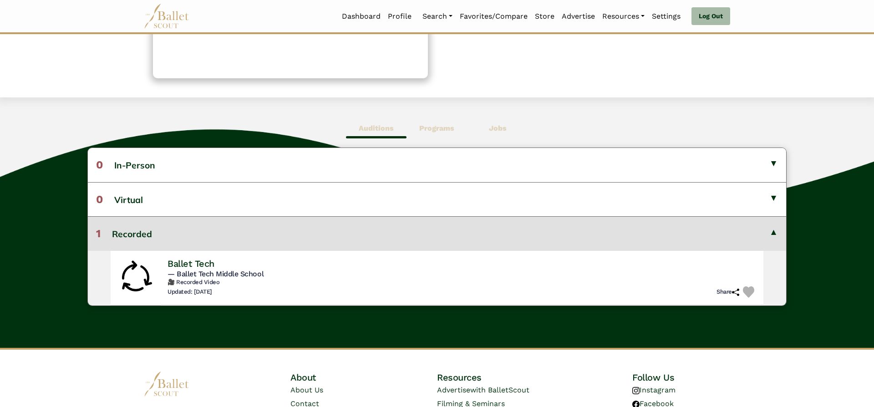
click at [719, 223] on button "1 Recorded" at bounding box center [437, 233] width 699 height 34
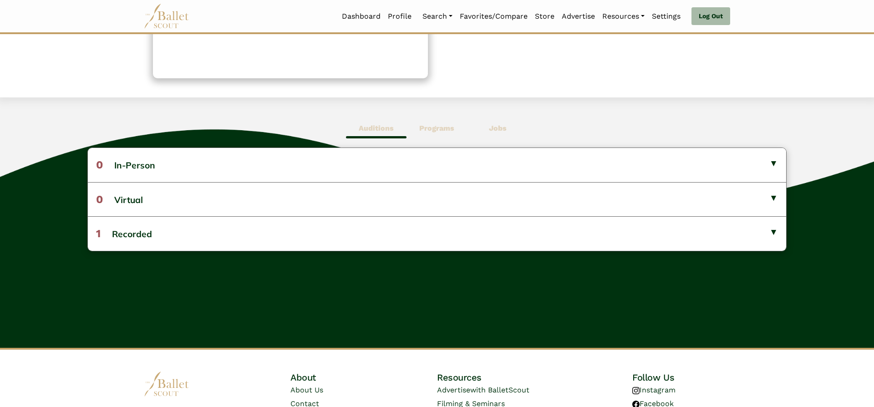
click at [449, 125] on b "Programs" at bounding box center [436, 128] width 35 height 9
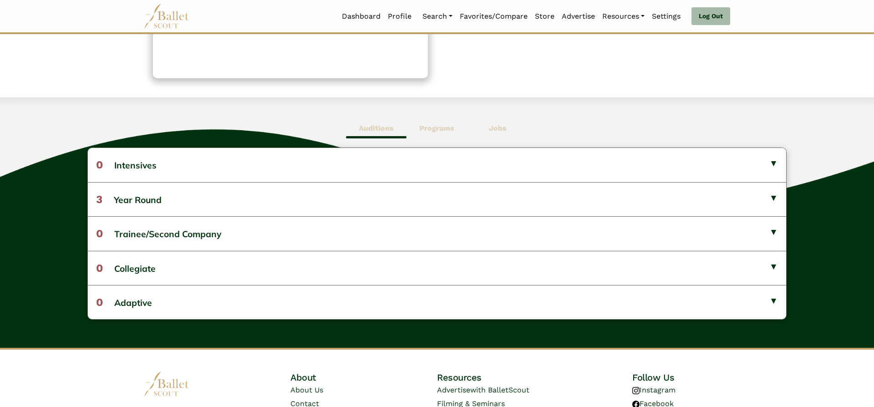
click at [449, 125] on b "Programs" at bounding box center [436, 128] width 35 height 9
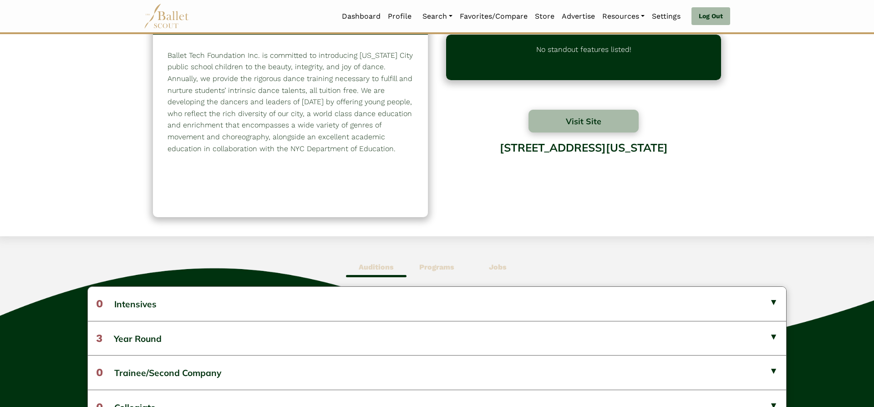
scroll to position [0, 0]
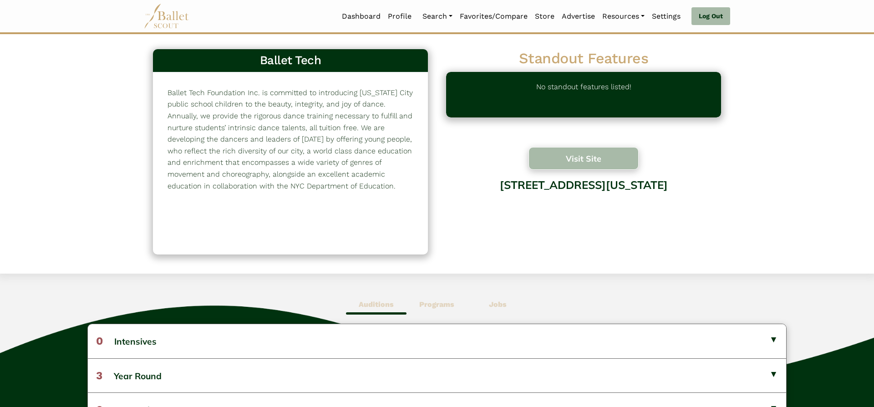
click at [587, 155] on button "Visit Site" at bounding box center [584, 158] width 110 height 23
